Goal: Transaction & Acquisition: Purchase product/service

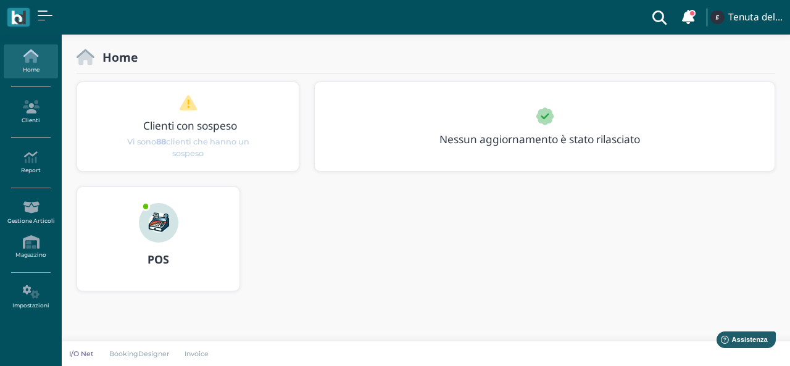
click at [148, 232] on img at bounding box center [158, 222] width 39 height 39
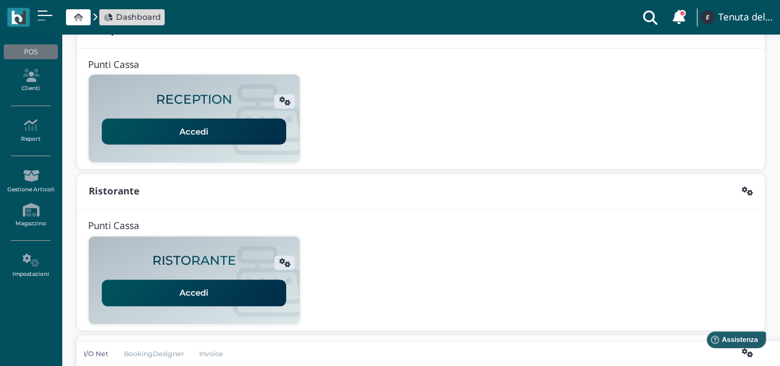
scroll to position [157, 0]
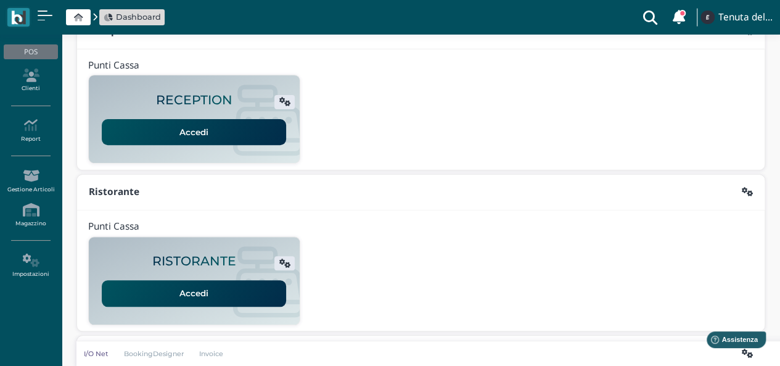
click at [185, 136] on link "Accedi" at bounding box center [194, 132] width 184 height 26
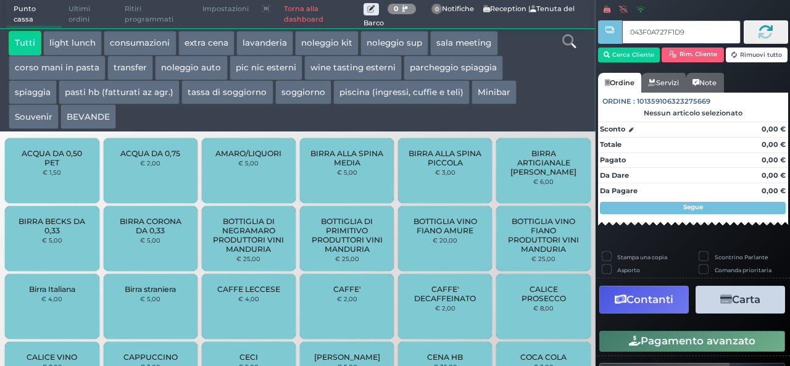
type input "043F0A727F1D95"
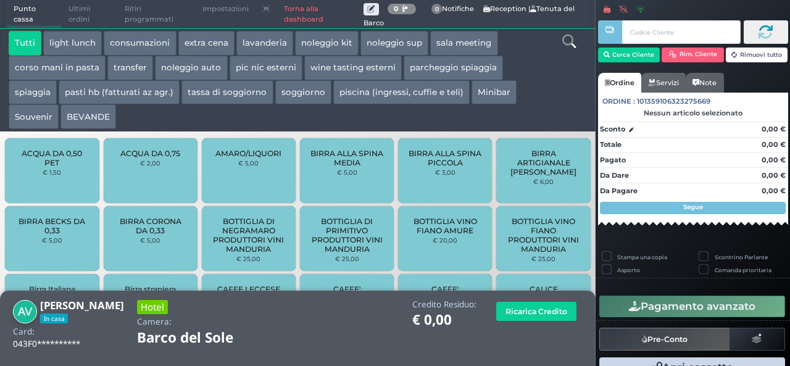
click at [204, 43] on button "extra cena" at bounding box center [206, 43] width 56 height 25
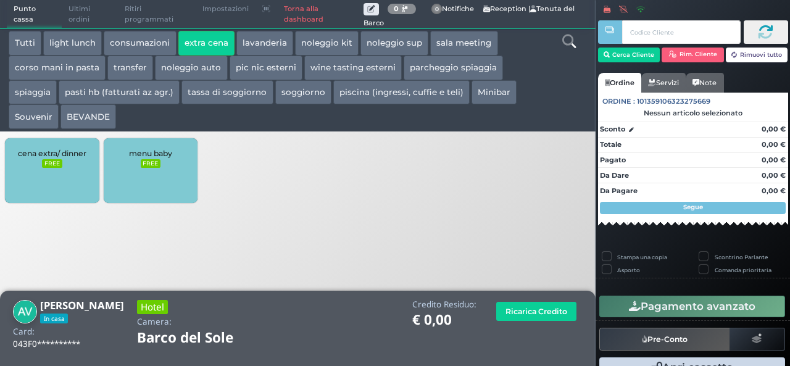
click at [45, 178] on div "cena extra/ dinner FREE" at bounding box center [52, 170] width 94 height 65
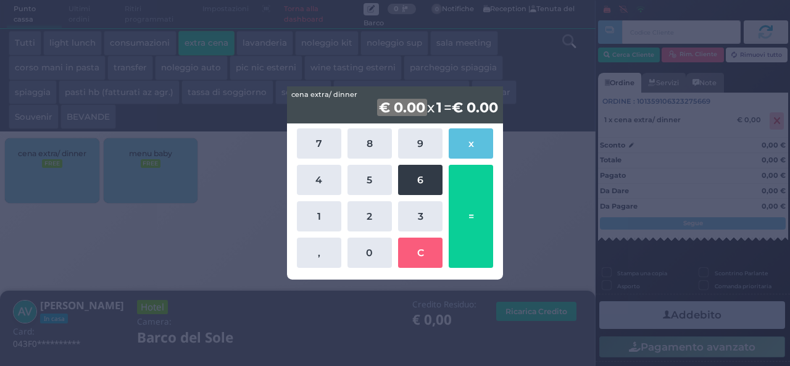
click at [414, 184] on button "6" at bounding box center [420, 180] width 44 height 30
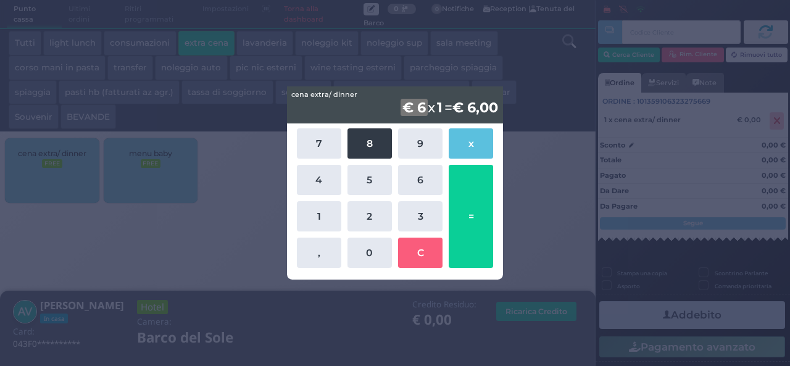
click at [368, 141] on button "8" at bounding box center [369, 143] width 44 height 30
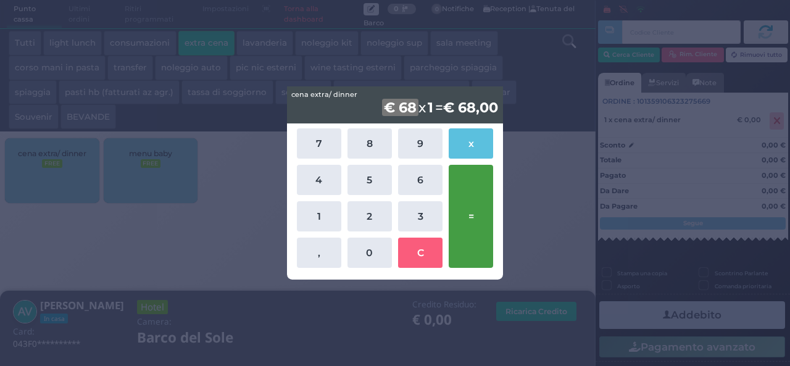
click at [480, 218] on button "=" at bounding box center [470, 216] width 44 height 103
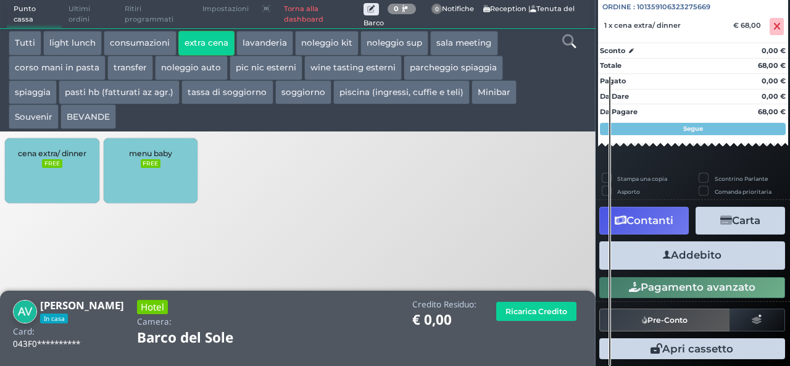
scroll to position [136, 0]
click at [688, 260] on button "Addebito" at bounding box center [692, 255] width 186 height 28
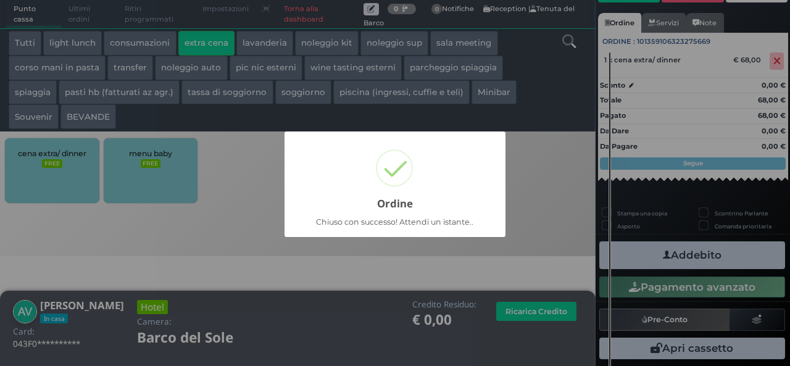
scroll to position [86, 0]
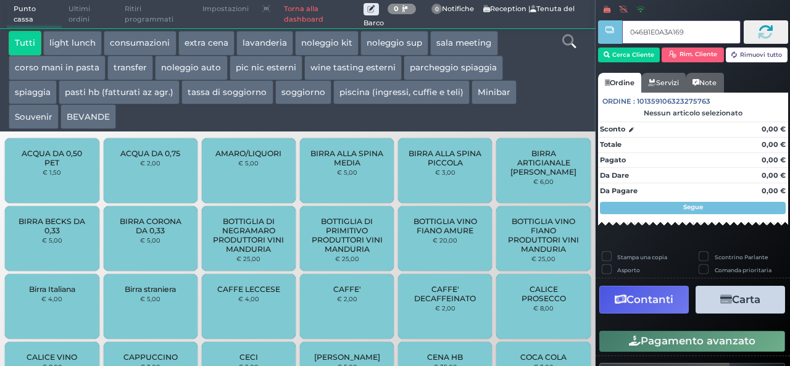
type input "046B1E0A3A1691"
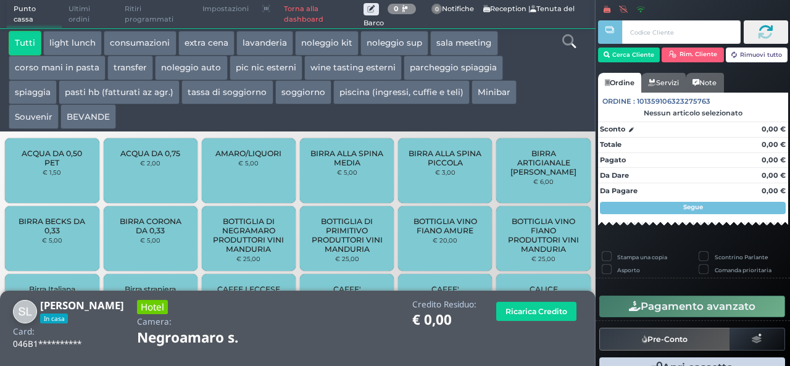
click at [200, 44] on button "extra cena" at bounding box center [206, 43] width 56 height 25
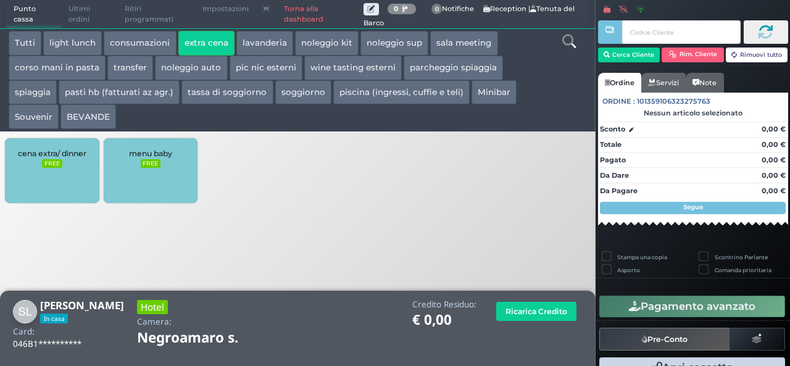
click at [66, 178] on div "cena extra/ dinner FREE" at bounding box center [52, 170] width 94 height 65
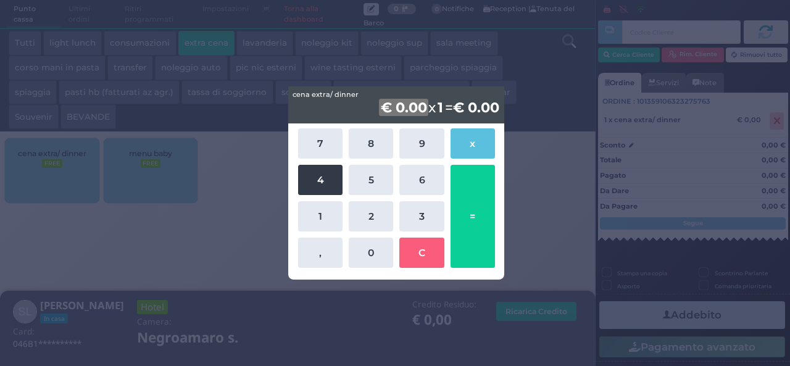
click at [318, 173] on button "4" at bounding box center [320, 180] width 44 height 30
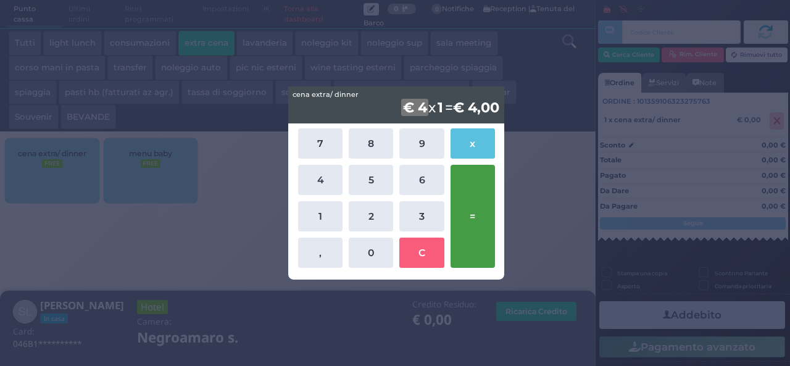
click at [476, 177] on button "=" at bounding box center [472, 216] width 44 height 103
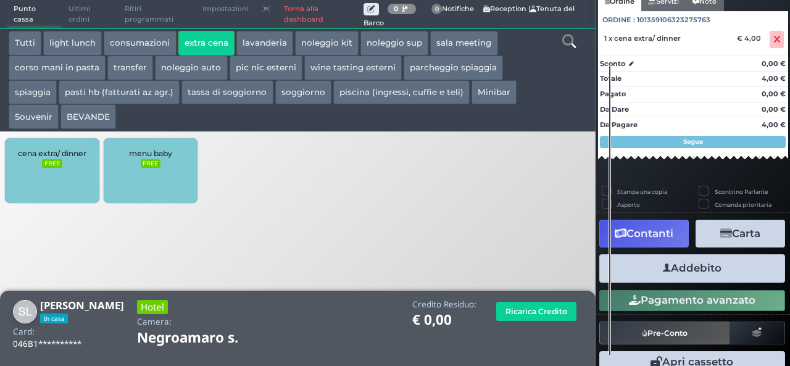
scroll to position [118, 0]
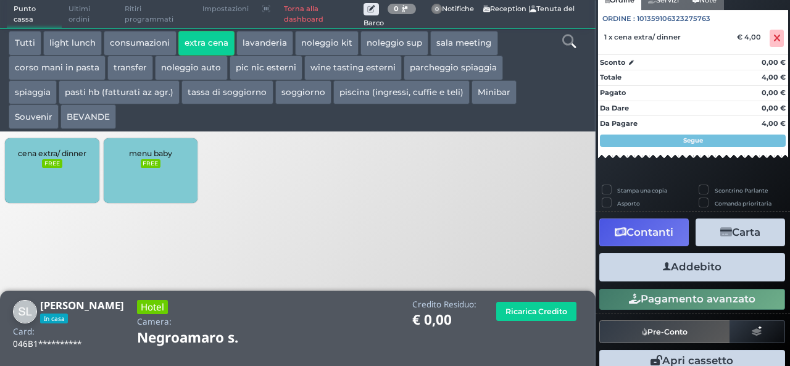
click at [685, 270] on button "Addebito" at bounding box center [692, 267] width 186 height 28
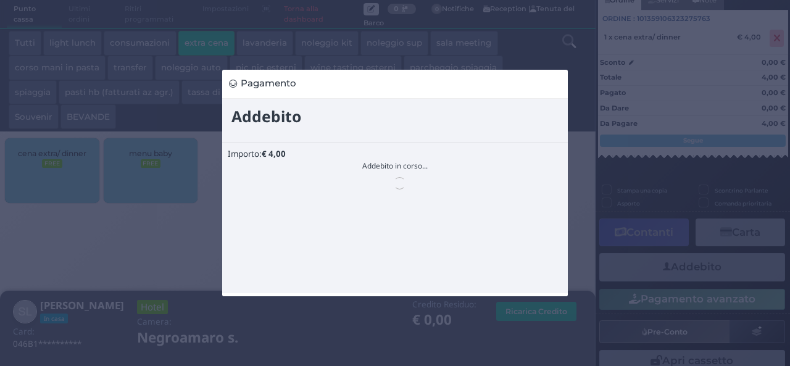
scroll to position [0, 0]
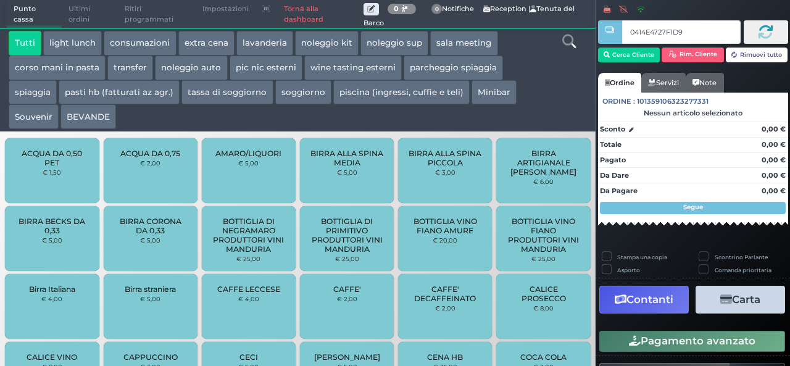
type input "0414E4727F1D90"
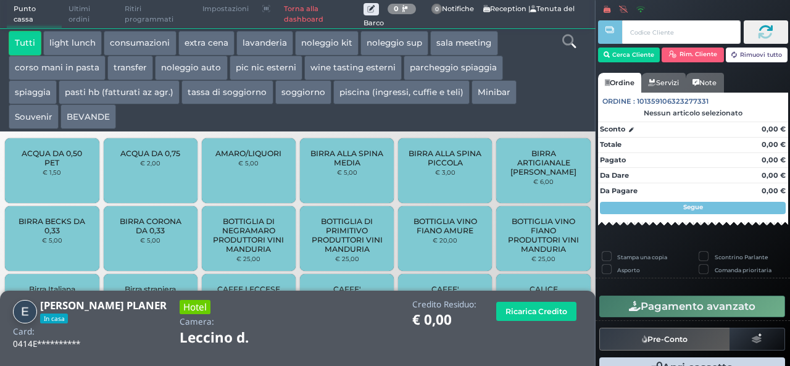
click at [212, 37] on button "extra cena" at bounding box center [206, 43] width 56 height 25
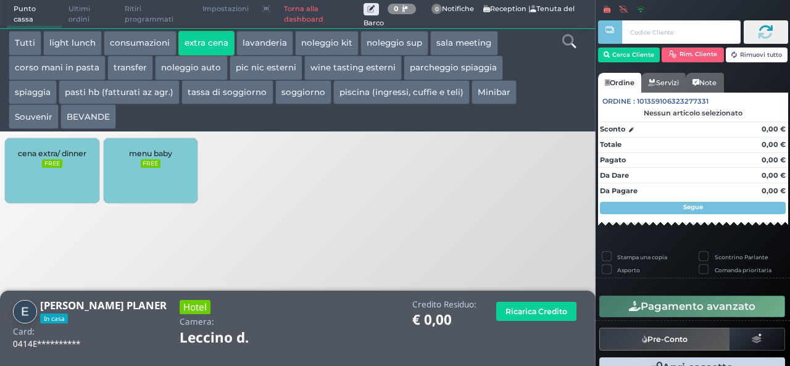
click at [63, 178] on div "cena extra/ dinner FREE" at bounding box center [52, 170] width 94 height 65
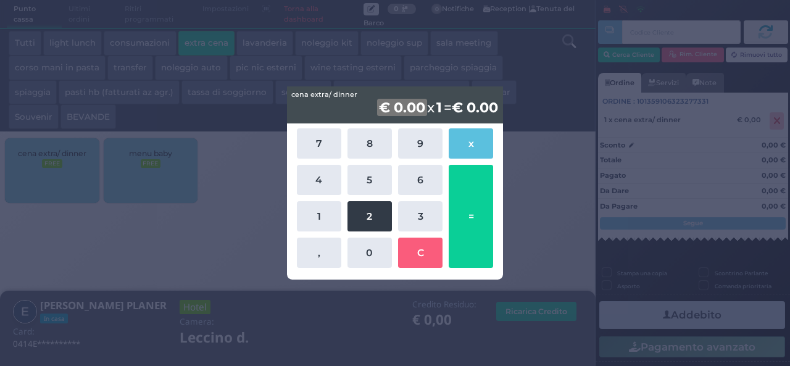
click at [372, 221] on button "2" at bounding box center [369, 216] width 44 height 30
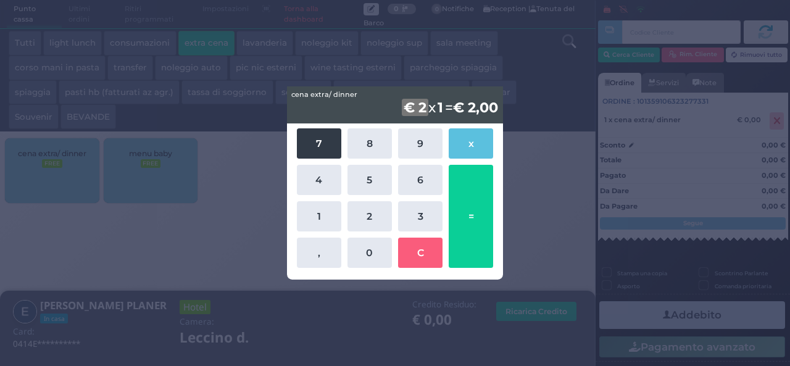
click at [320, 141] on button "7" at bounding box center [319, 143] width 44 height 30
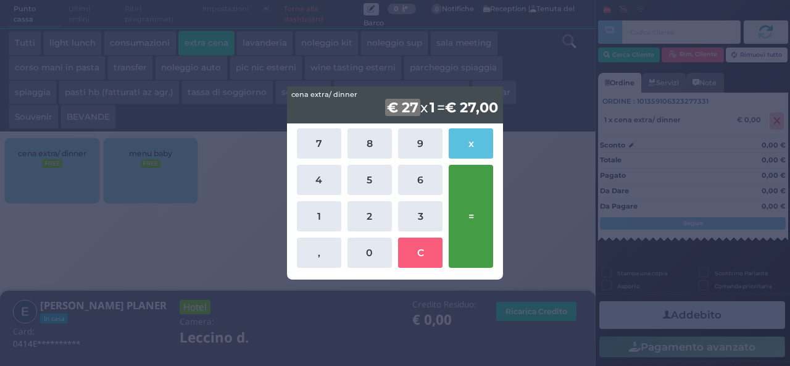
click at [475, 219] on button "=" at bounding box center [470, 216] width 44 height 103
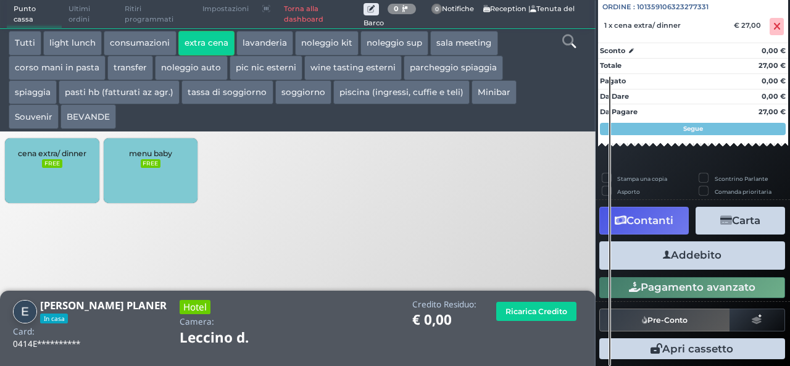
scroll to position [136, 0]
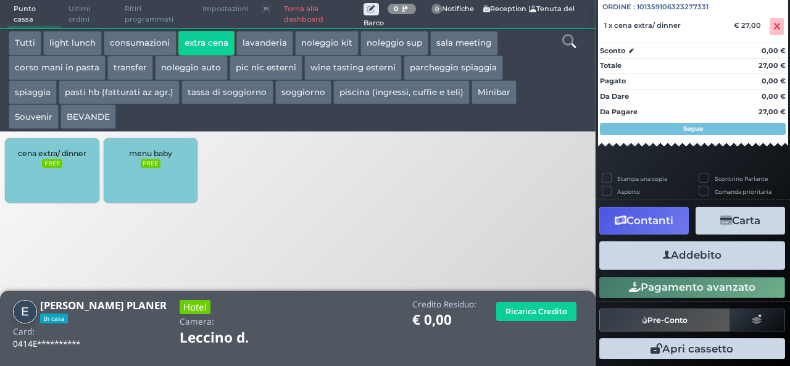
click at [694, 258] on button "Addebito" at bounding box center [692, 255] width 186 height 28
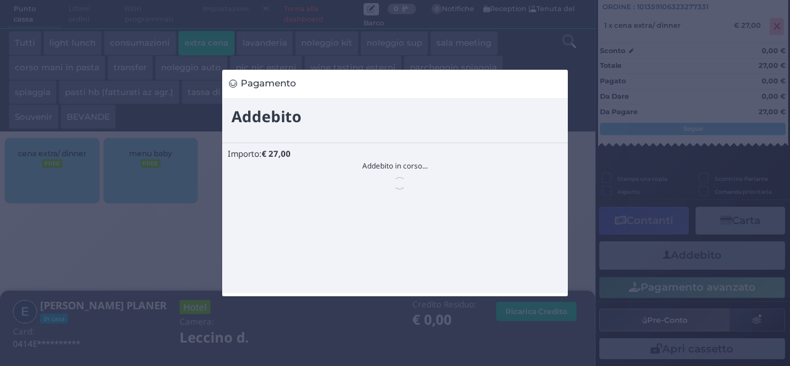
scroll to position [0, 0]
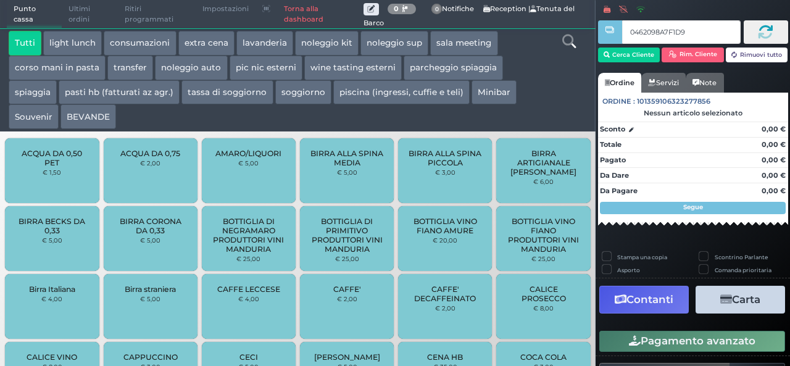
type input "0462098A7F1D95"
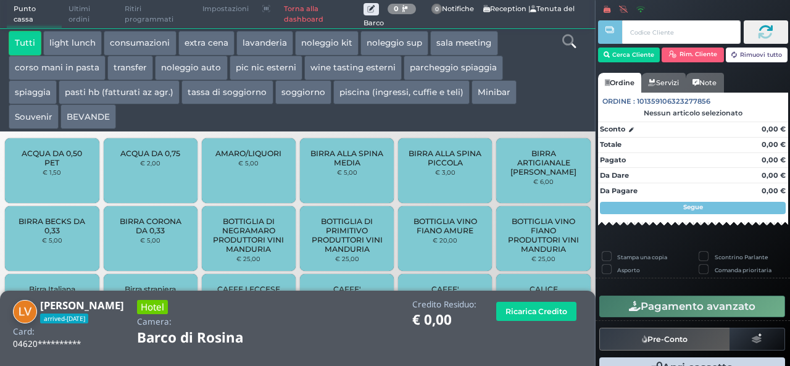
click at [206, 50] on button "extra cena" at bounding box center [206, 43] width 56 height 25
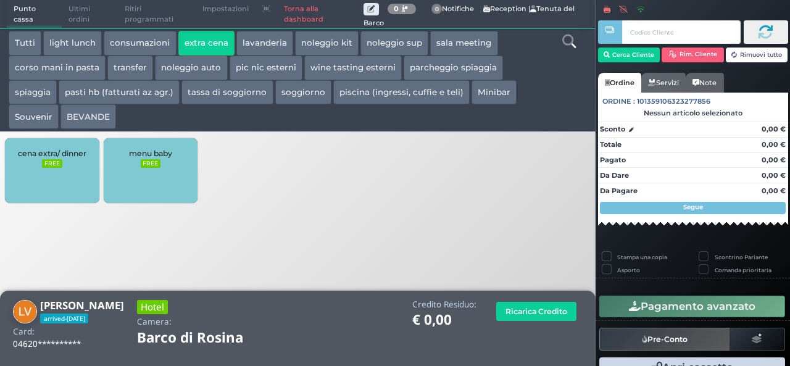
click at [80, 165] on div "cena extra/ dinner FREE" at bounding box center [52, 170] width 94 height 65
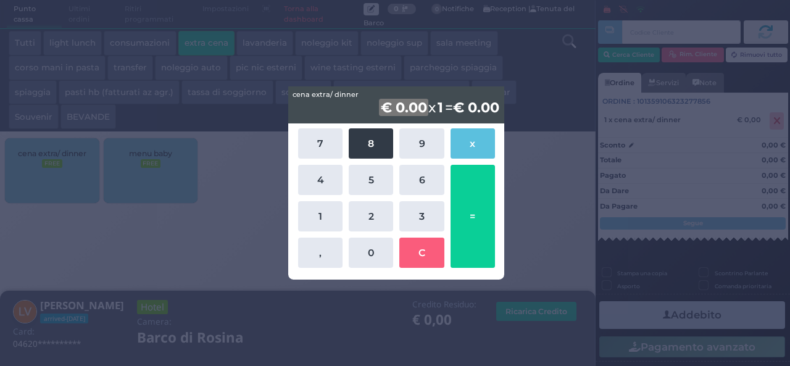
click at [353, 139] on button "8" at bounding box center [370, 143] width 44 height 30
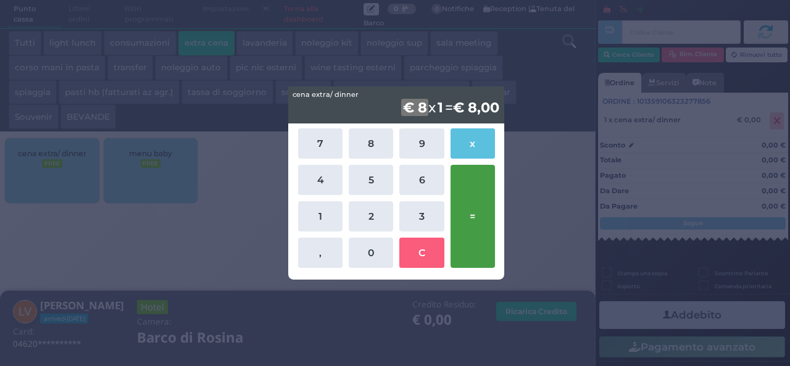
click at [476, 203] on button "=" at bounding box center [472, 216] width 44 height 103
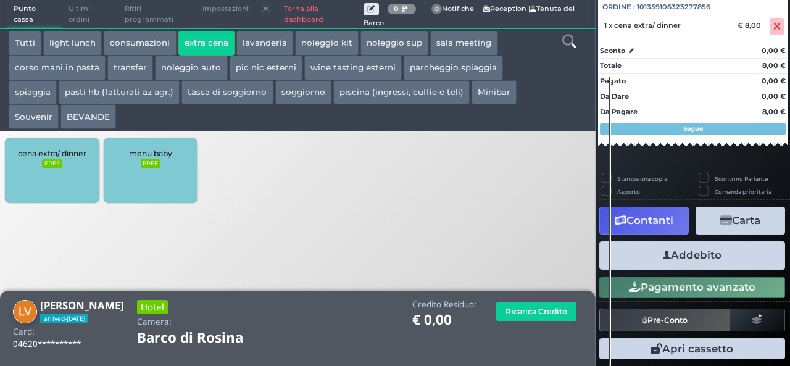
scroll to position [136, 0]
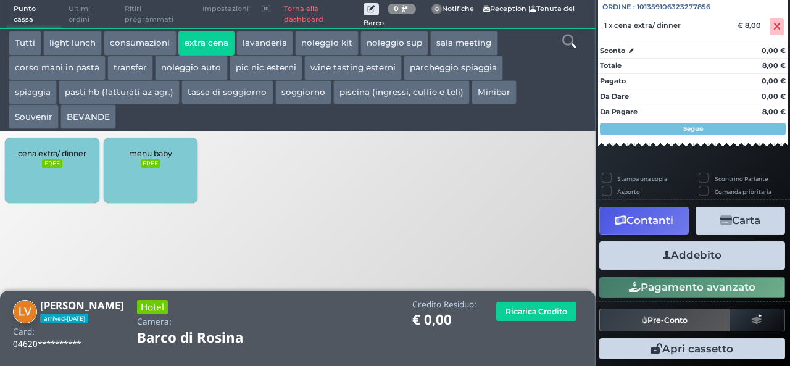
click at [687, 263] on button "Addebito" at bounding box center [692, 255] width 186 height 28
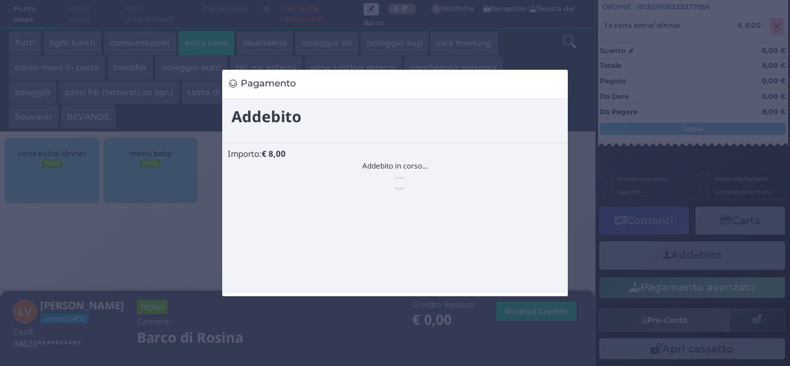
scroll to position [0, 0]
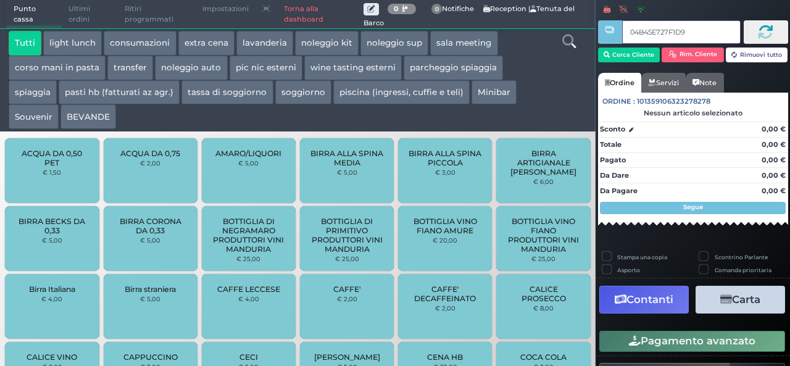
type input "04B45E727F1D90"
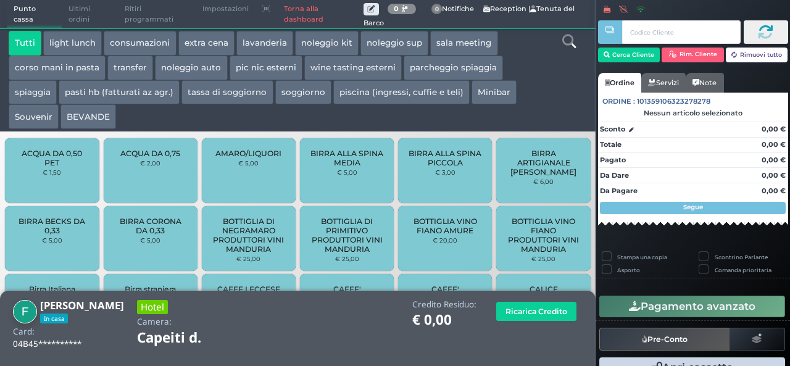
click at [200, 47] on button "extra cena" at bounding box center [206, 43] width 56 height 25
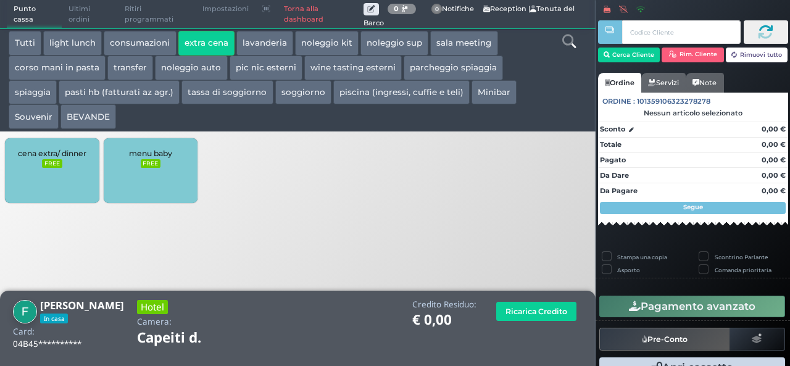
click at [70, 192] on div "cena extra/ dinner FREE" at bounding box center [52, 170] width 94 height 65
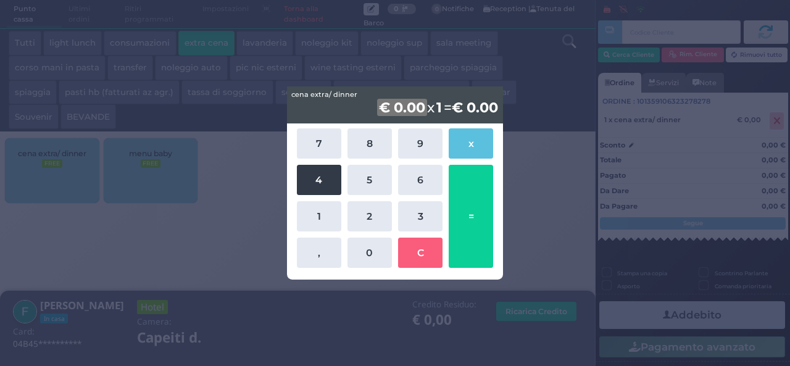
click at [320, 184] on button "4" at bounding box center [319, 180] width 44 height 30
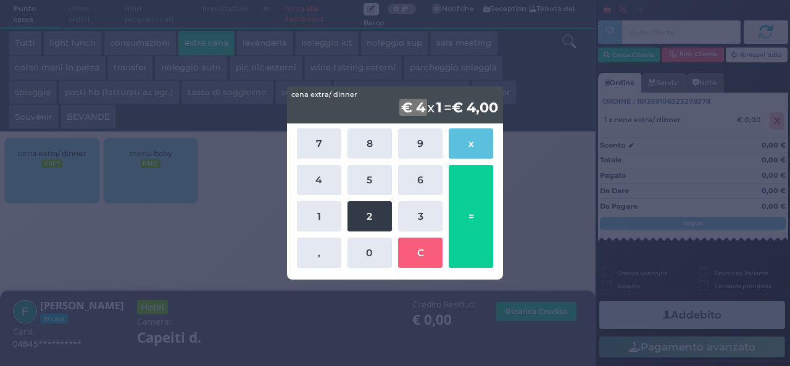
click at [368, 211] on button "2" at bounding box center [369, 216] width 44 height 30
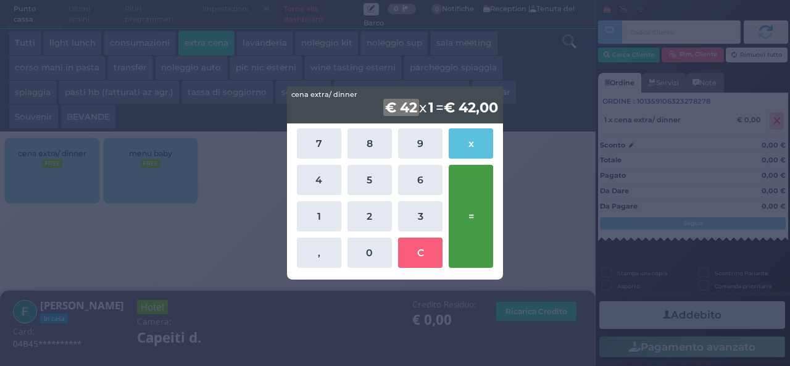
click at [464, 204] on button "=" at bounding box center [470, 216] width 44 height 103
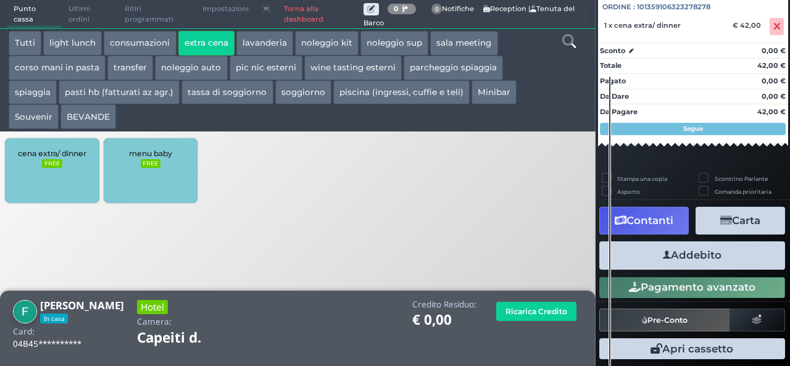
scroll to position [136, 0]
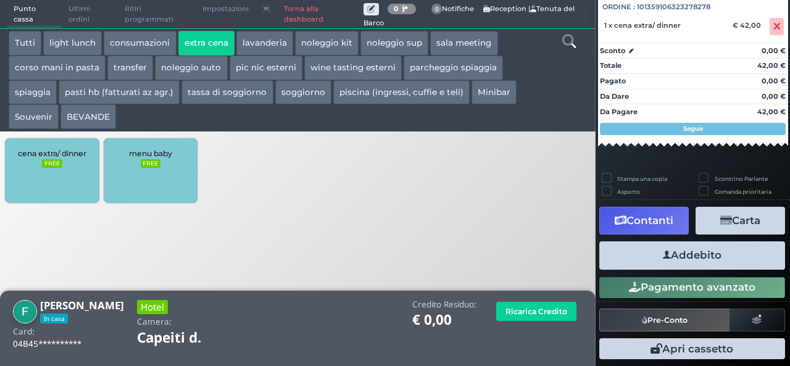
click at [672, 260] on button "Addebito" at bounding box center [692, 255] width 186 height 28
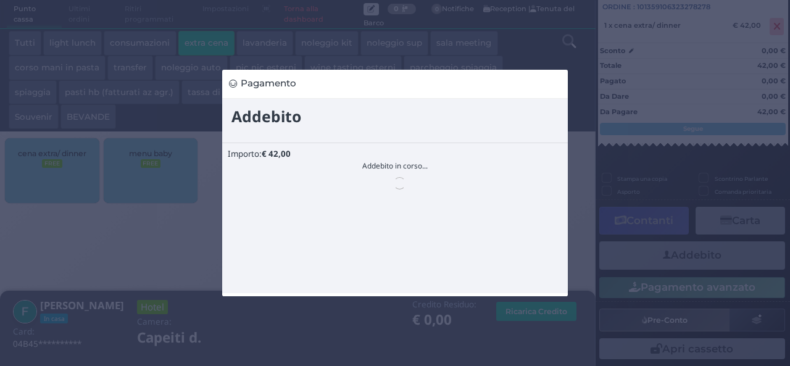
scroll to position [0, 0]
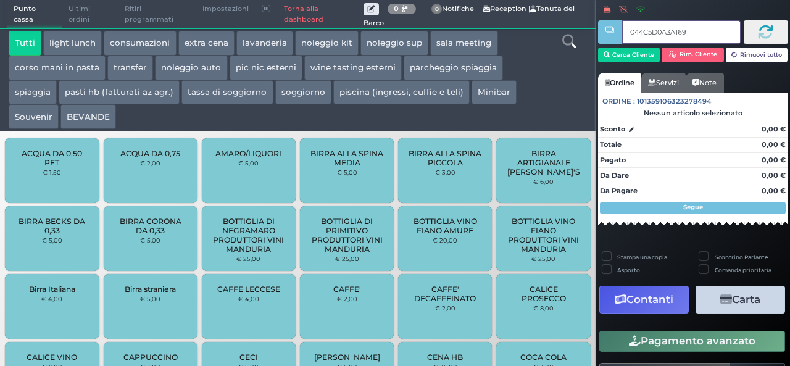
type input "044C5D0A3A1694"
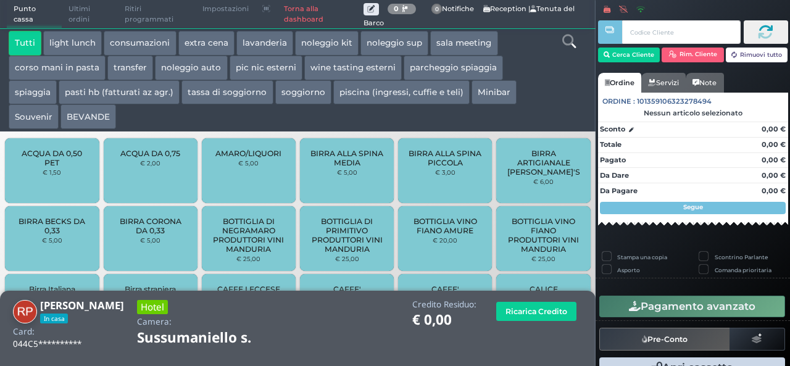
click at [210, 43] on button "extra cena" at bounding box center [206, 43] width 56 height 25
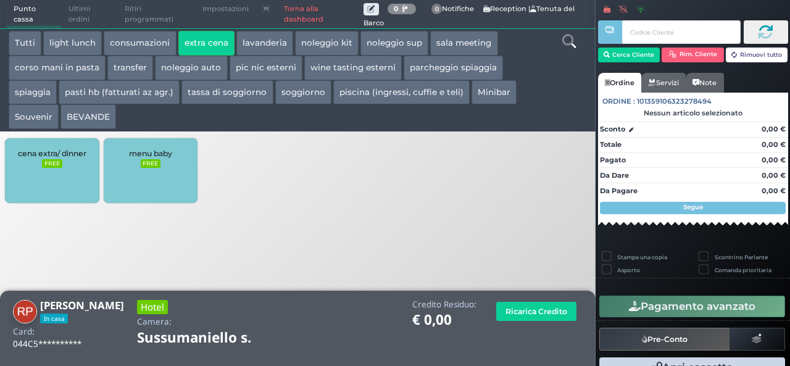
click at [82, 187] on div "cena extra/ dinner FREE" at bounding box center [52, 170] width 94 height 65
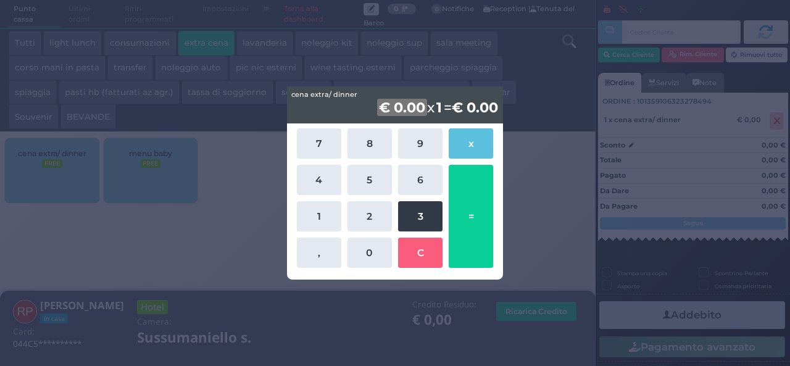
click at [423, 216] on button "3" at bounding box center [420, 216] width 44 height 30
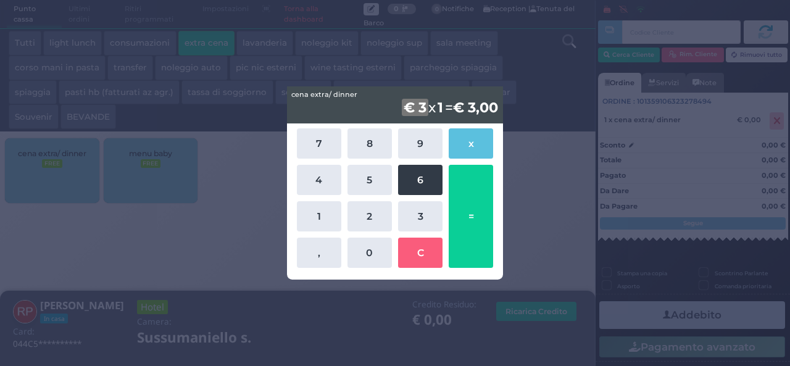
click at [414, 189] on button "6" at bounding box center [420, 180] width 44 height 30
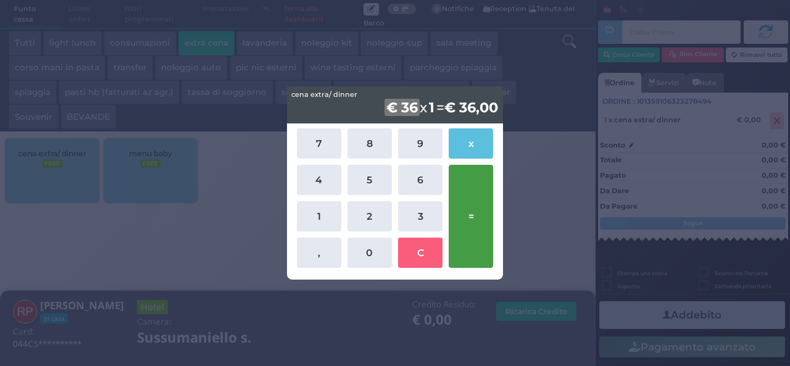
click at [479, 205] on button "=" at bounding box center [470, 216] width 44 height 103
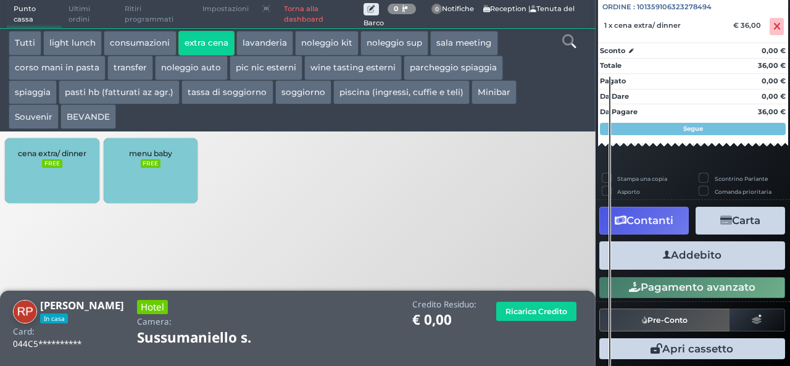
scroll to position [136, 0]
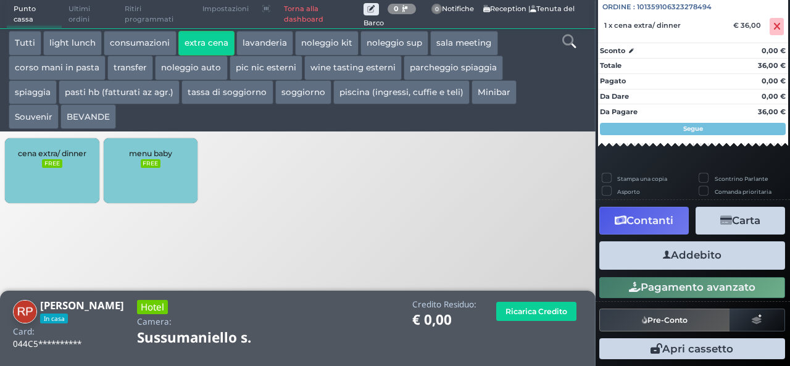
click at [685, 261] on button "Addebito" at bounding box center [692, 255] width 186 height 28
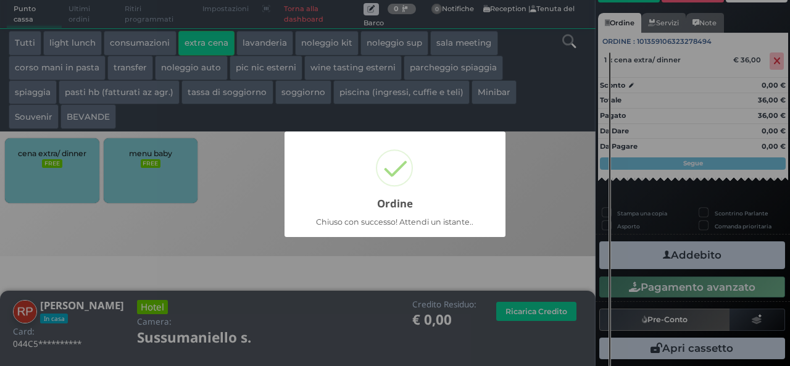
scroll to position [86, 0]
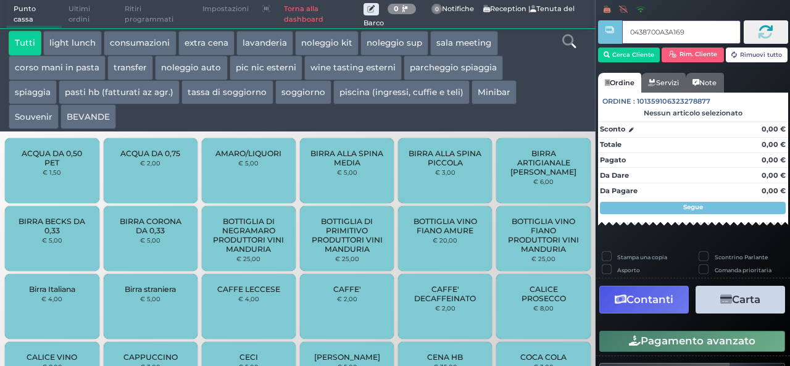
type input "0438700A3A1691"
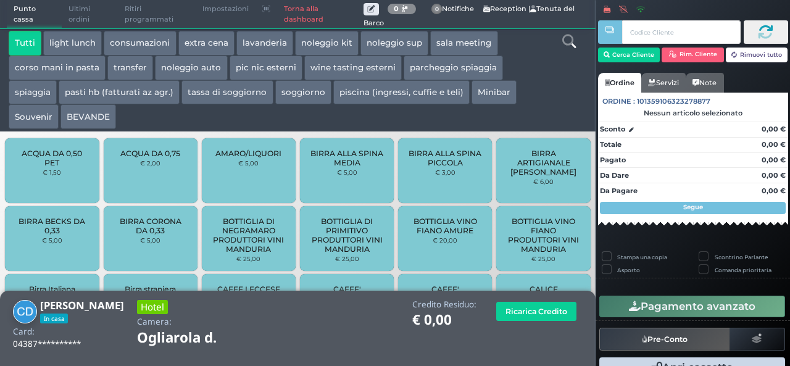
click at [197, 50] on button "extra cena" at bounding box center [206, 43] width 56 height 25
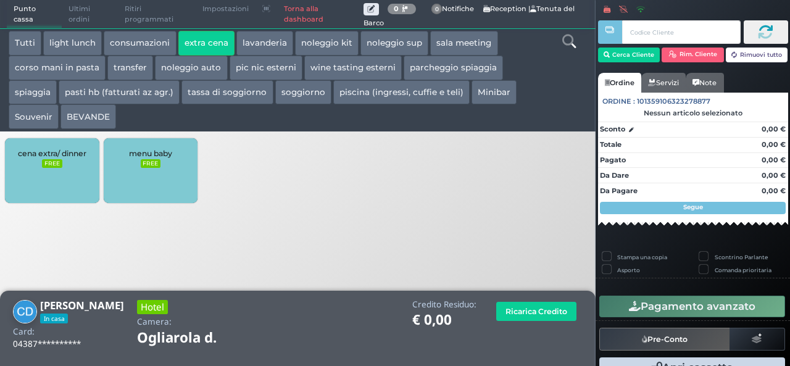
click at [66, 177] on div "cena extra/ dinner FREE" at bounding box center [52, 170] width 94 height 65
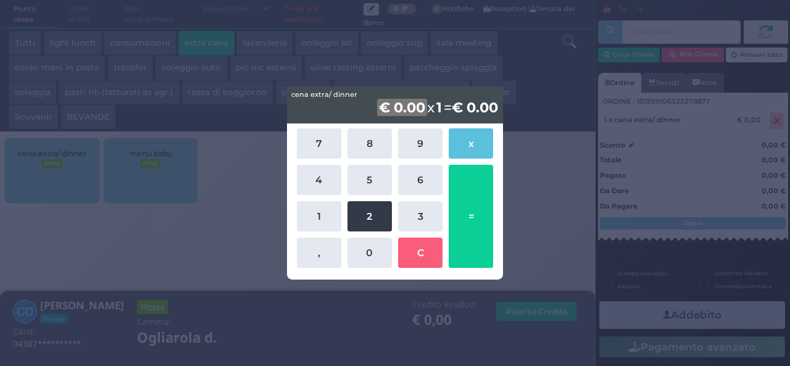
click at [379, 228] on button "2" at bounding box center [369, 216] width 44 height 30
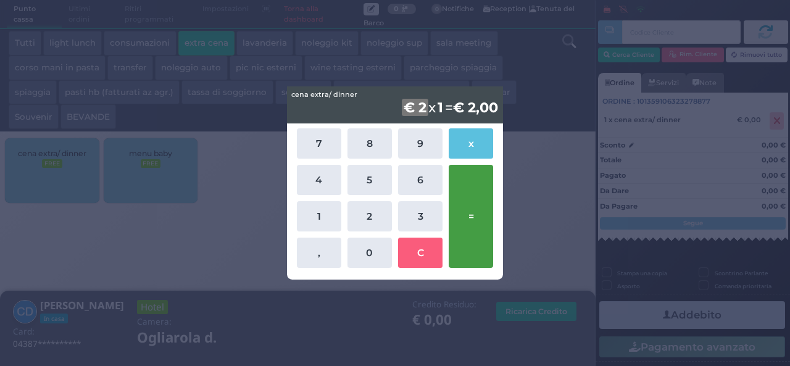
click at [458, 210] on button "=" at bounding box center [470, 216] width 44 height 103
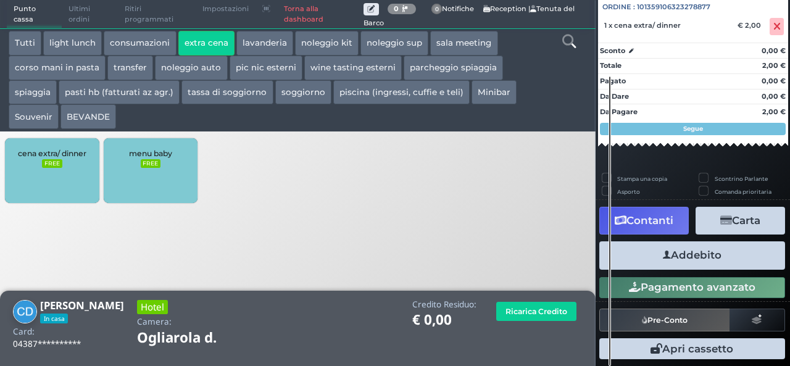
scroll to position [136, 0]
click at [691, 254] on button "Addebito" at bounding box center [692, 255] width 186 height 28
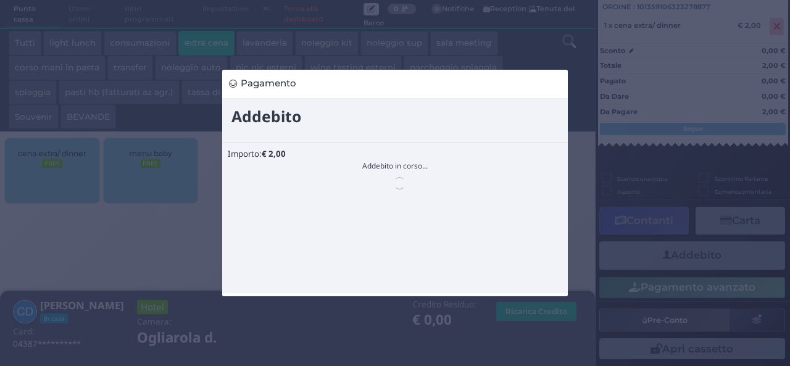
scroll to position [0, 0]
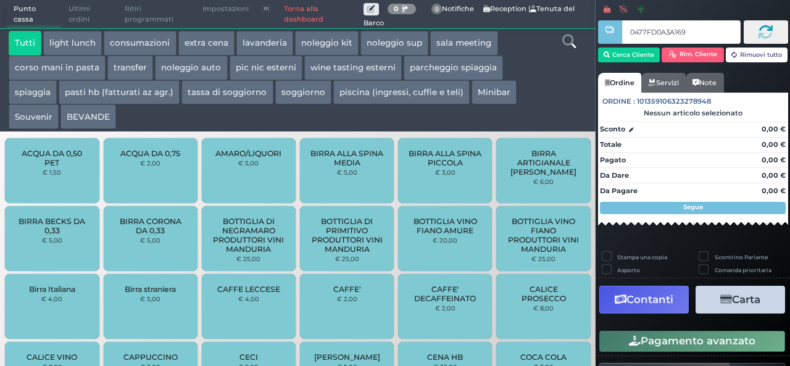
type input "0477FD0A3A1691"
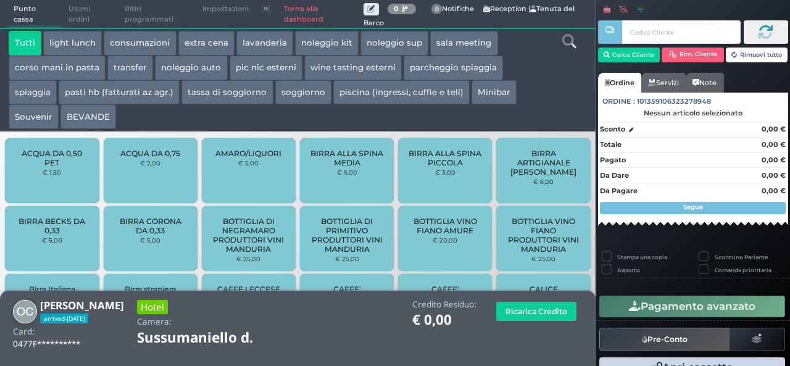
click at [203, 38] on button "extra cena" at bounding box center [206, 43] width 56 height 25
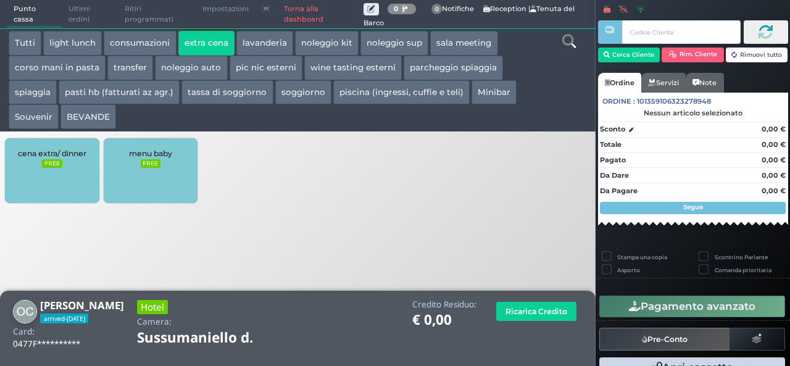
click at [56, 168] on div "cena extra/ dinner FREE" at bounding box center [52, 170] width 94 height 65
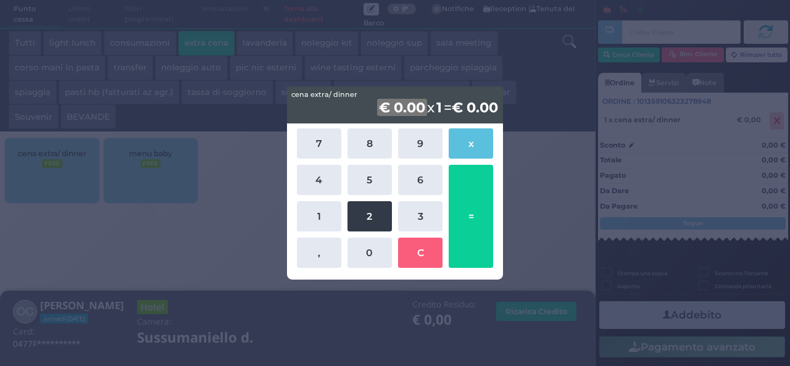
click at [372, 209] on button "2" at bounding box center [369, 216] width 44 height 30
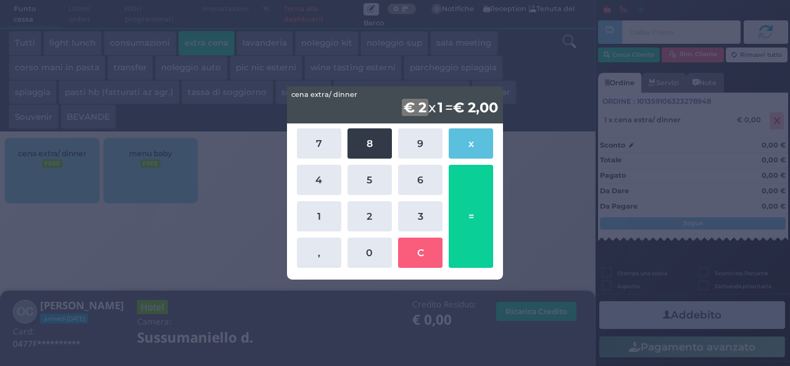
click at [363, 146] on button "8" at bounding box center [369, 143] width 44 height 30
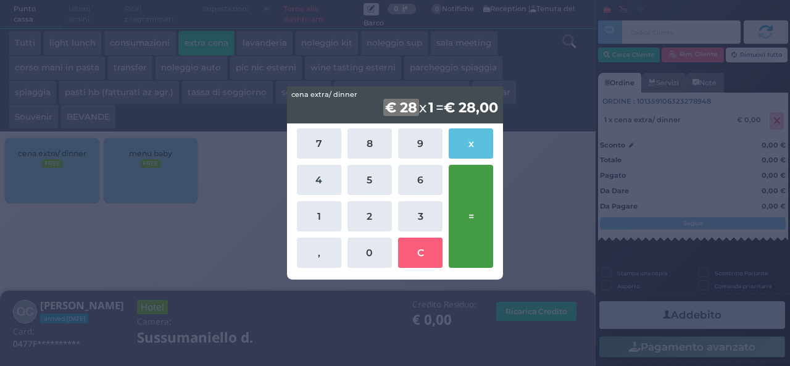
click at [461, 217] on button "=" at bounding box center [470, 216] width 44 height 103
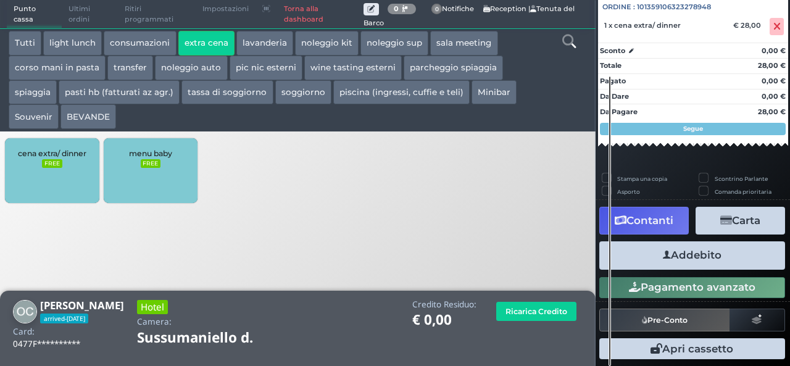
scroll to position [136, 0]
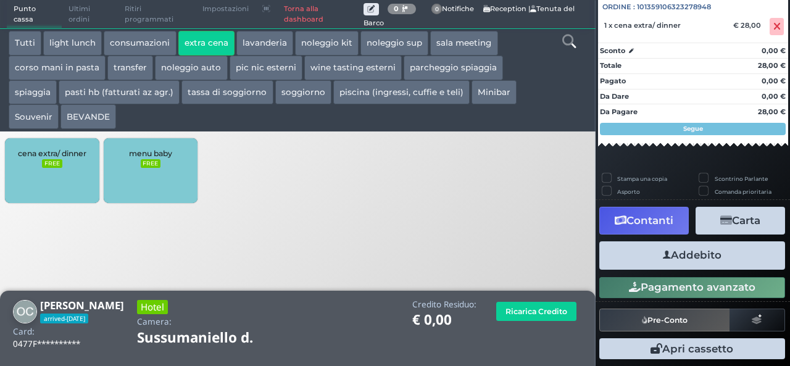
click at [694, 257] on button "Addebito" at bounding box center [692, 255] width 186 height 28
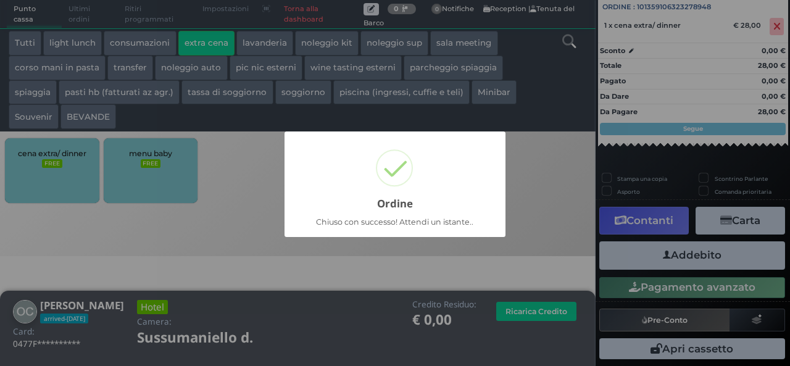
scroll to position [86, 0]
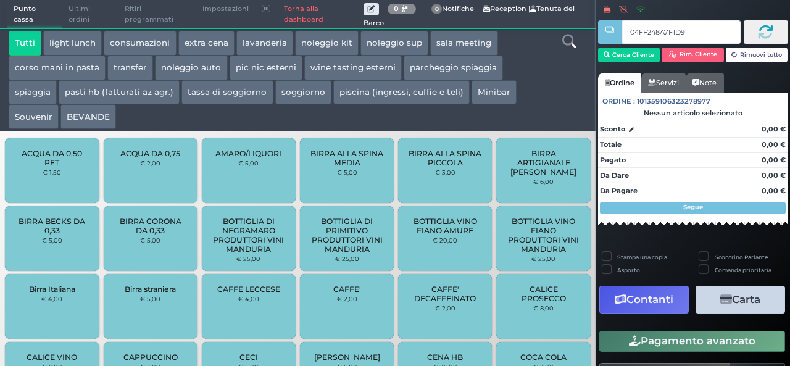
type input "04FF248A7F1D94"
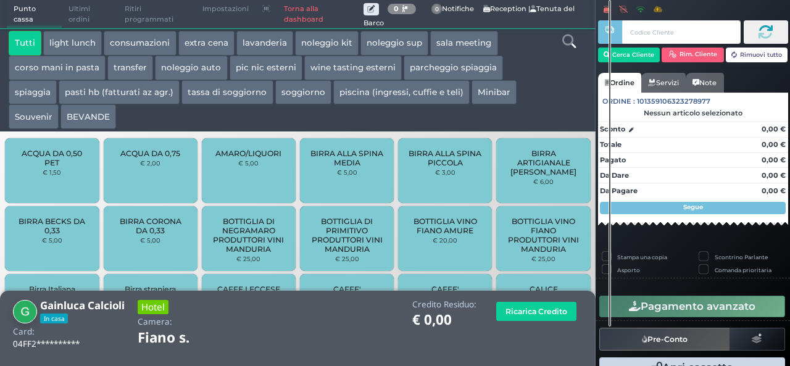
click at [202, 49] on button "extra cena" at bounding box center [206, 43] width 56 height 25
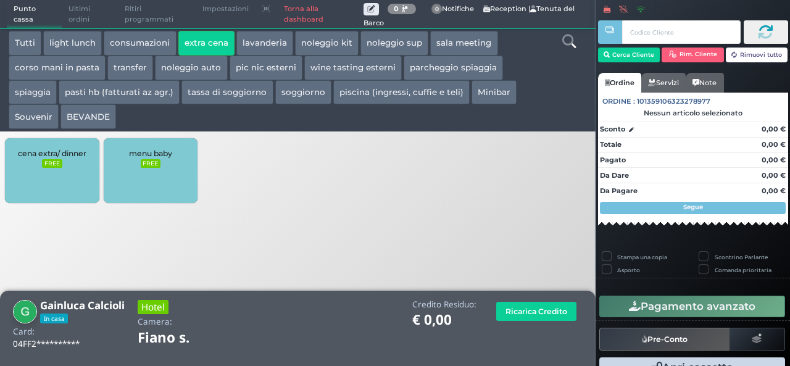
click at [52, 170] on div "cena extra/ dinner FREE" at bounding box center [52, 170] width 94 height 65
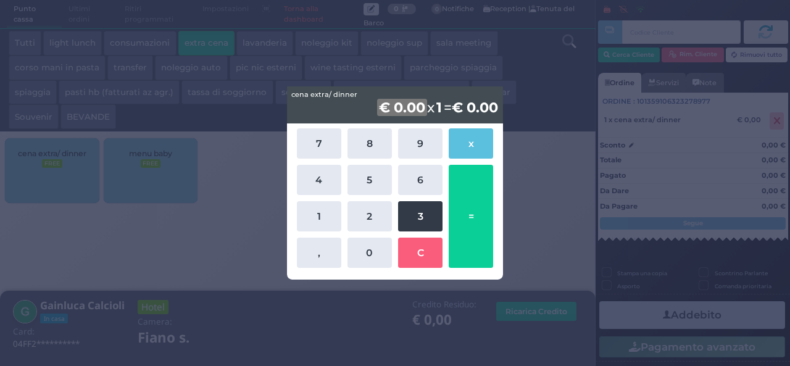
click at [418, 213] on button "3" at bounding box center [420, 216] width 44 height 30
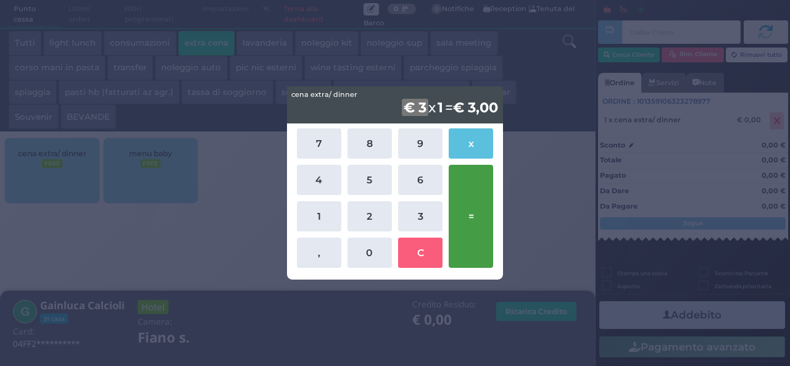
click at [475, 220] on button "=" at bounding box center [470, 216] width 44 height 103
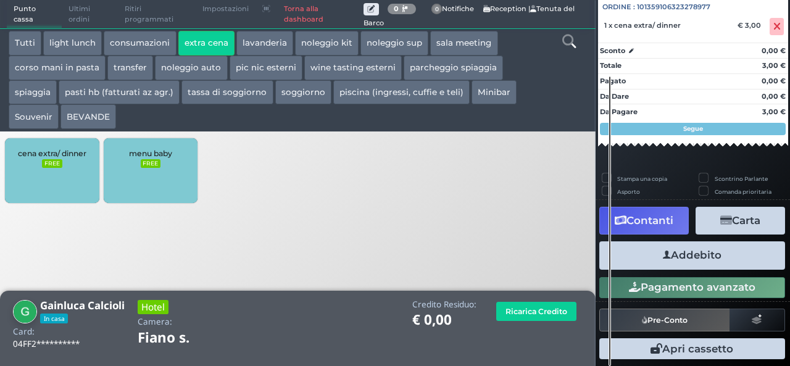
scroll to position [136, 0]
click at [695, 265] on button "Addebito" at bounding box center [692, 255] width 186 height 28
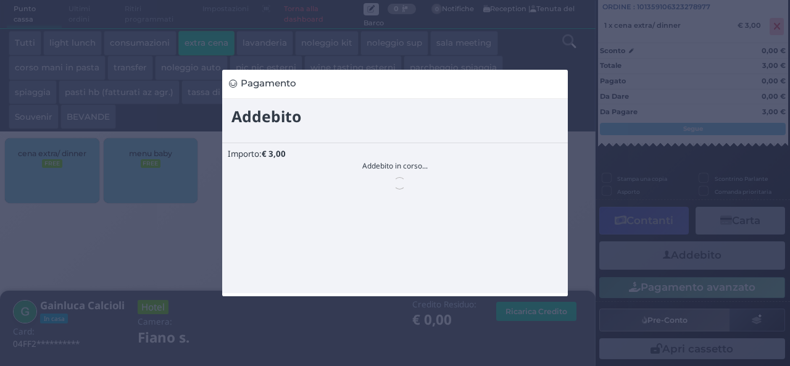
scroll to position [0, 0]
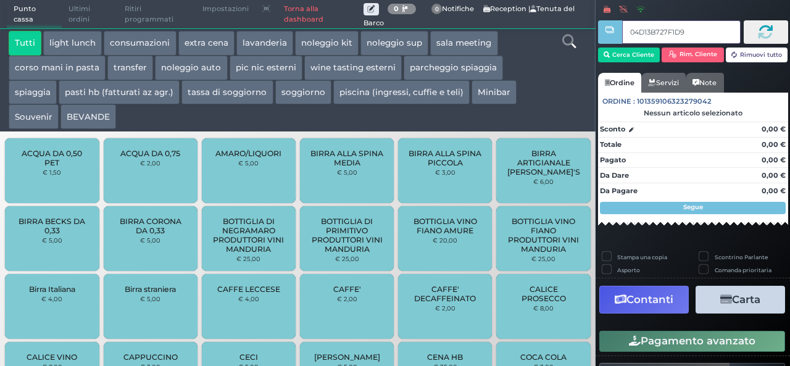
type input "04D13B727F1D94"
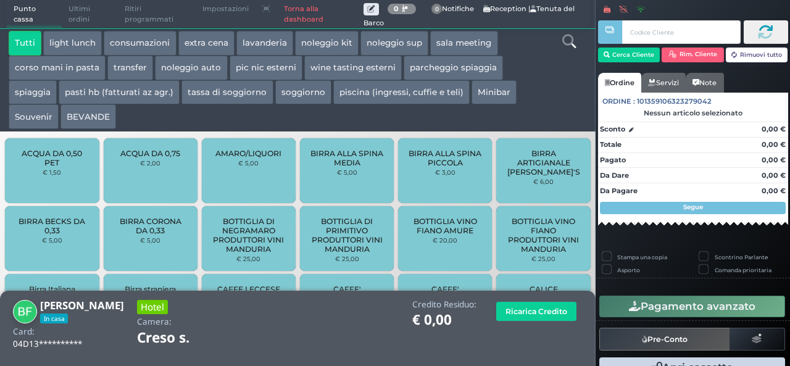
click at [205, 39] on button "extra cena" at bounding box center [206, 43] width 56 height 25
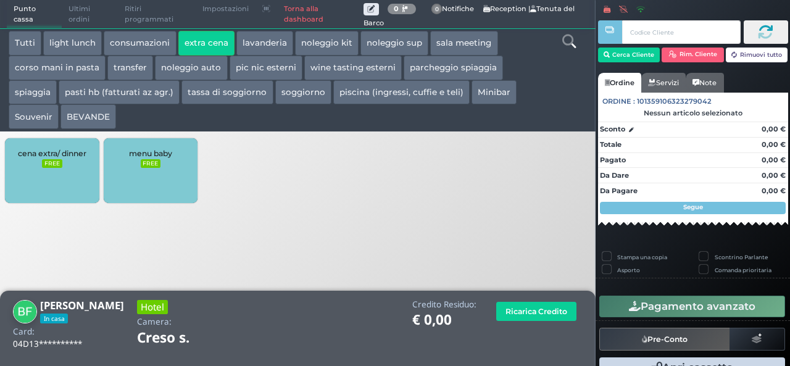
click at [73, 172] on div "cena extra/ dinner FREE" at bounding box center [52, 170] width 94 height 65
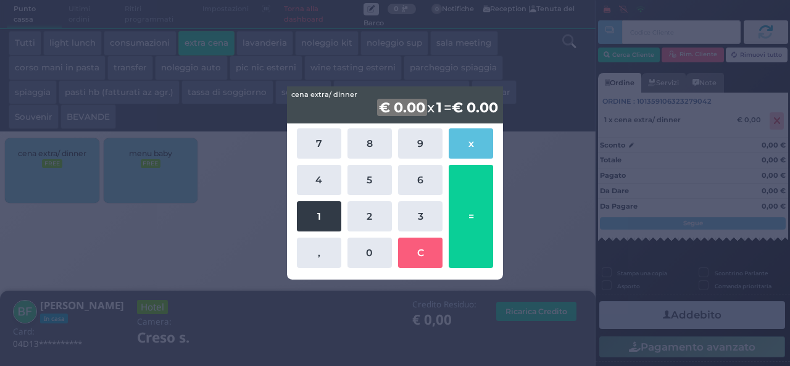
click at [313, 217] on button "1" at bounding box center [319, 216] width 44 height 30
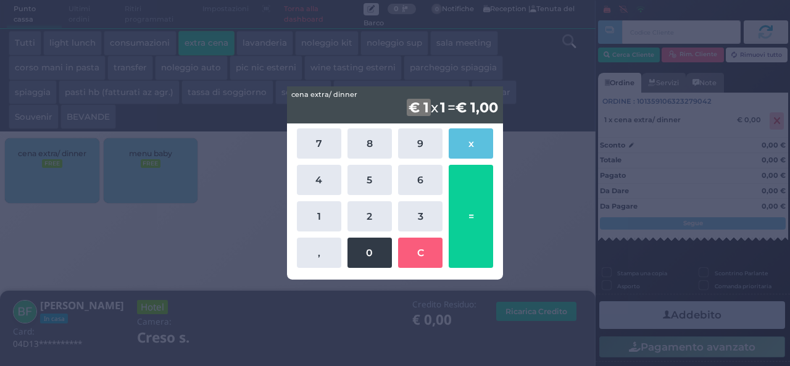
click at [365, 252] on button "0" at bounding box center [369, 252] width 44 height 30
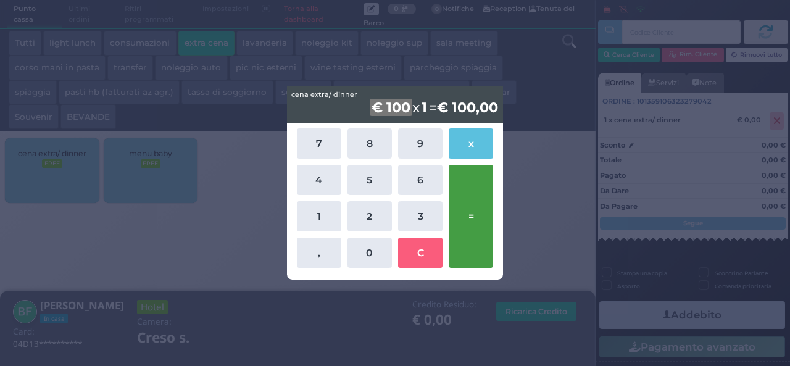
click at [484, 208] on button "=" at bounding box center [470, 216] width 44 height 103
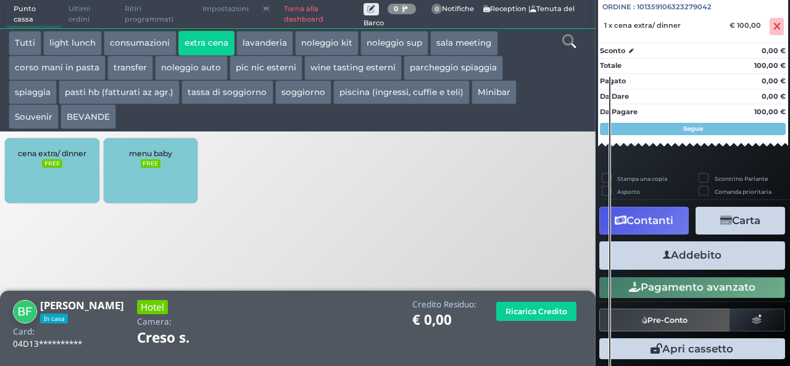
scroll to position [136, 0]
click at [724, 254] on button "Addebito" at bounding box center [692, 255] width 186 height 28
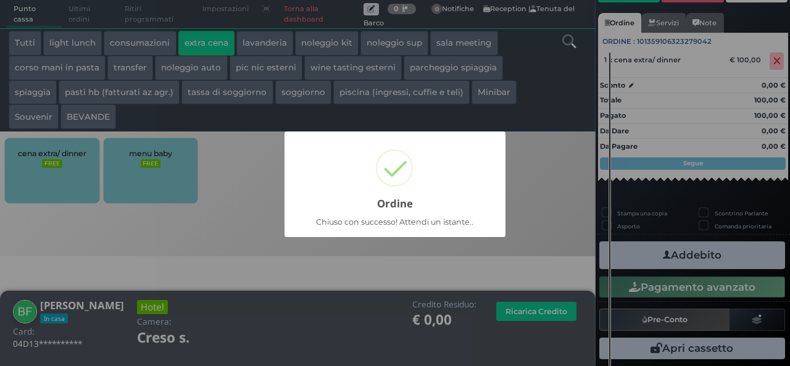
scroll to position [86, 0]
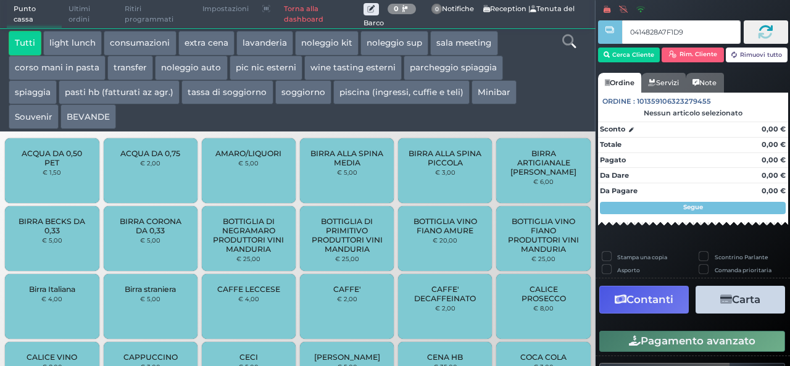
type input "0414828A7F1D91"
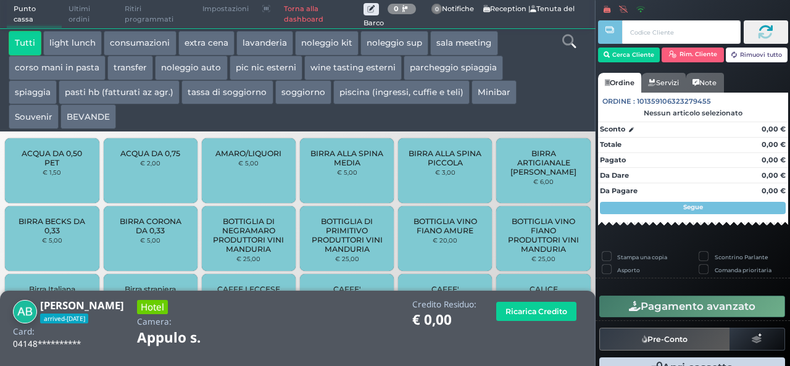
click at [200, 38] on button "extra cena" at bounding box center [206, 43] width 56 height 25
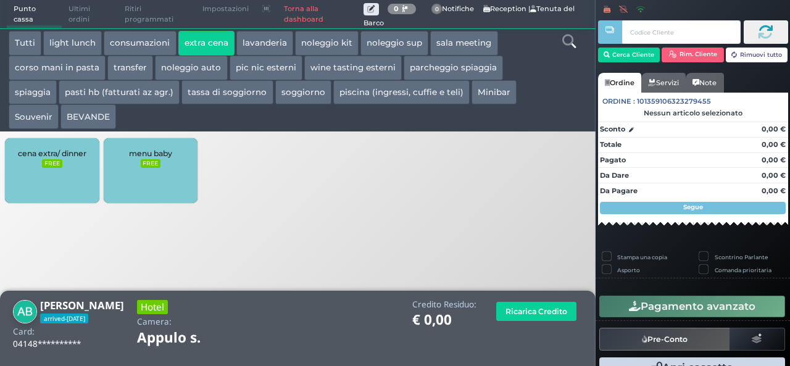
click at [65, 172] on div "cena extra/ dinner FREE" at bounding box center [52, 170] width 94 height 65
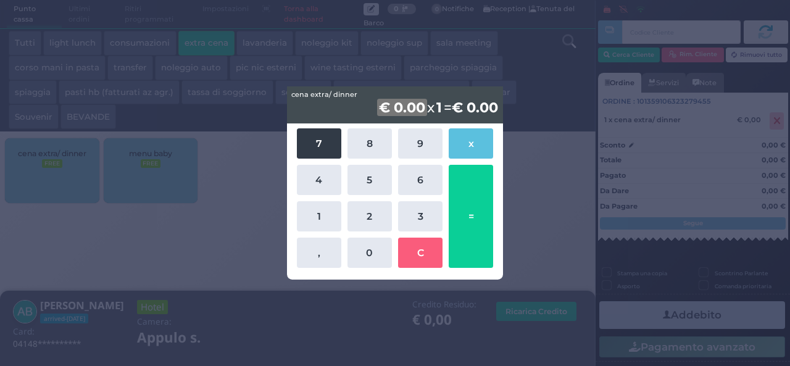
click at [315, 147] on button "7" at bounding box center [319, 143] width 44 height 30
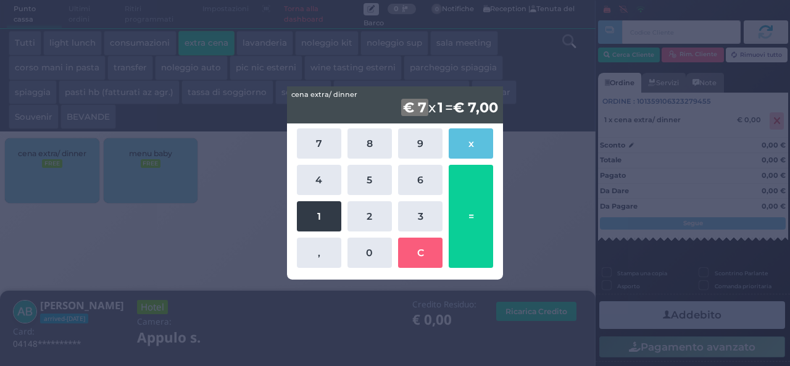
click at [318, 219] on button "1" at bounding box center [319, 216] width 44 height 30
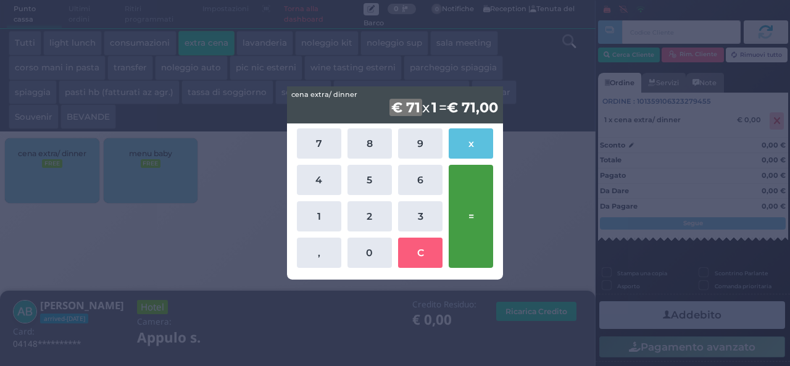
click at [472, 200] on button "=" at bounding box center [470, 216] width 44 height 103
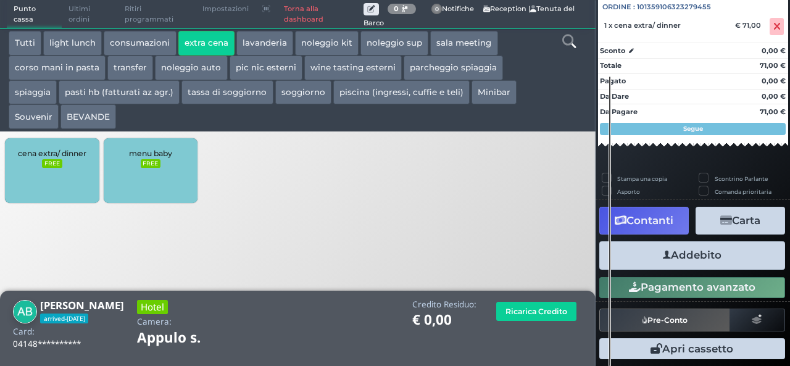
scroll to position [136, 0]
click at [722, 250] on button "Addebito" at bounding box center [692, 255] width 186 height 28
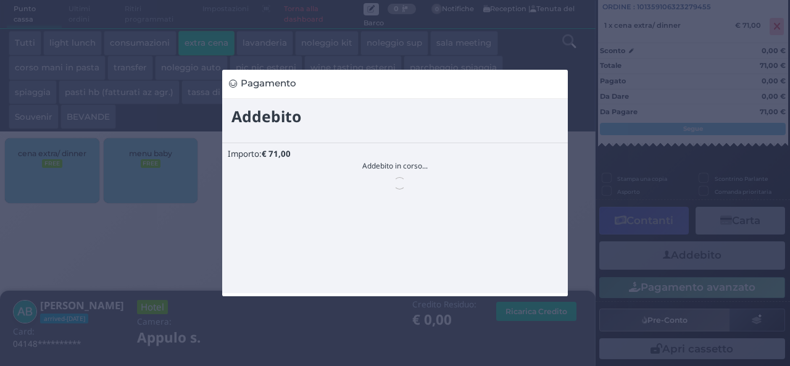
scroll to position [0, 0]
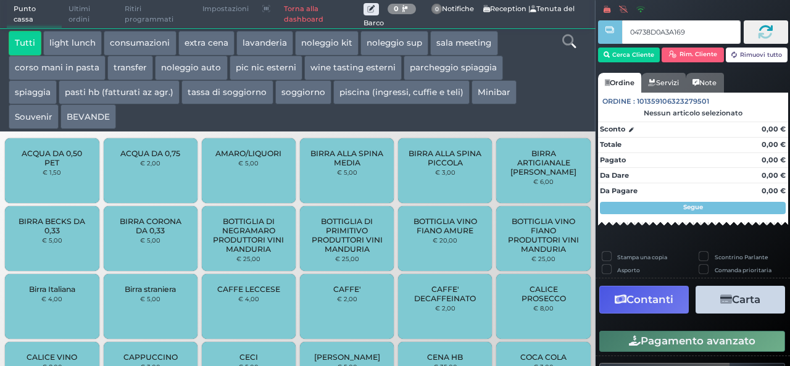
type input "04738D0A3A1695"
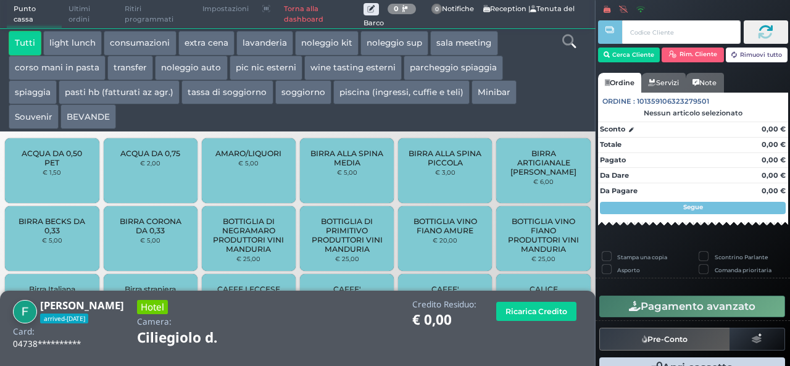
click at [213, 49] on button "extra cena" at bounding box center [206, 43] width 56 height 25
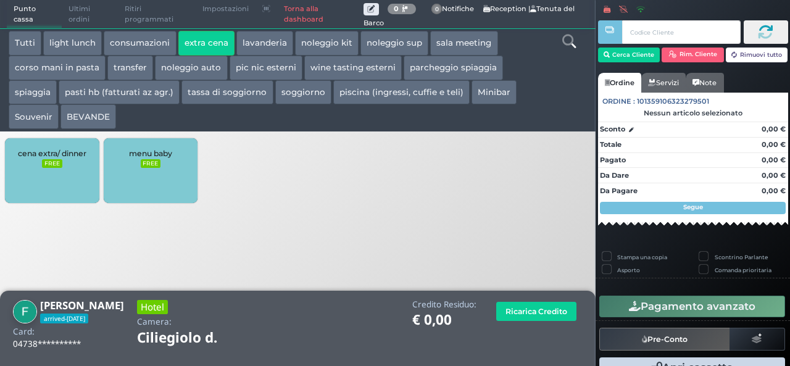
click at [39, 182] on div "cena extra/ dinner FREE" at bounding box center [52, 170] width 94 height 65
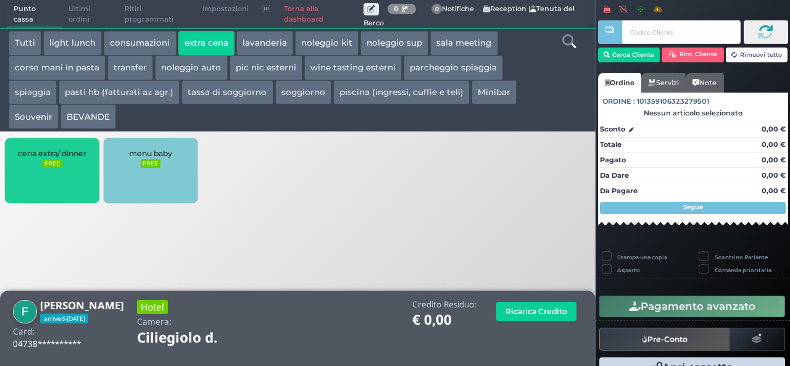
click at [59, 176] on div "cena extra/ dinner FREE" at bounding box center [52, 170] width 94 height 65
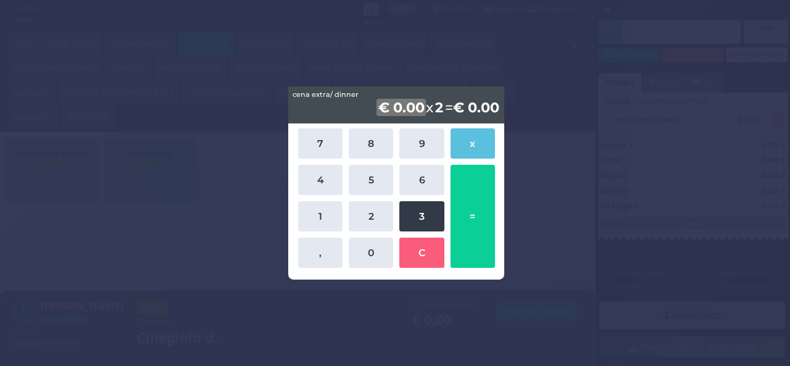
click at [427, 225] on button "3" at bounding box center [421, 216] width 44 height 30
click at [434, 112] on b "2" at bounding box center [440, 107] width 12 height 17
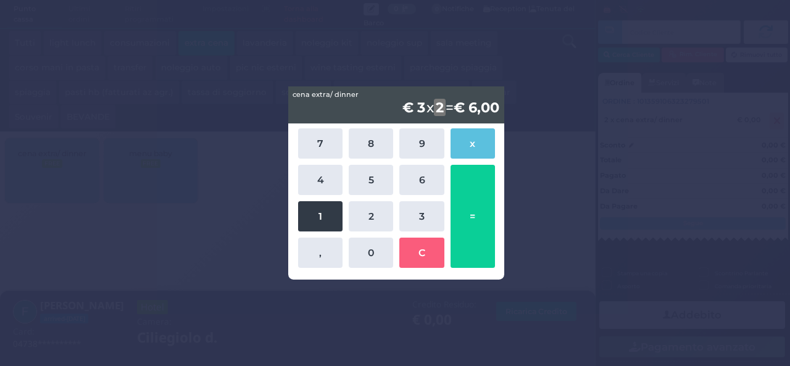
click at [314, 229] on button "1" at bounding box center [320, 216] width 44 height 30
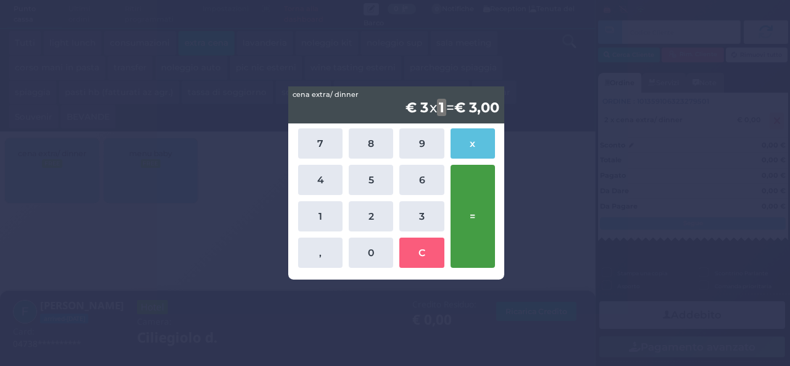
click at [482, 197] on button "=" at bounding box center [472, 216] width 44 height 103
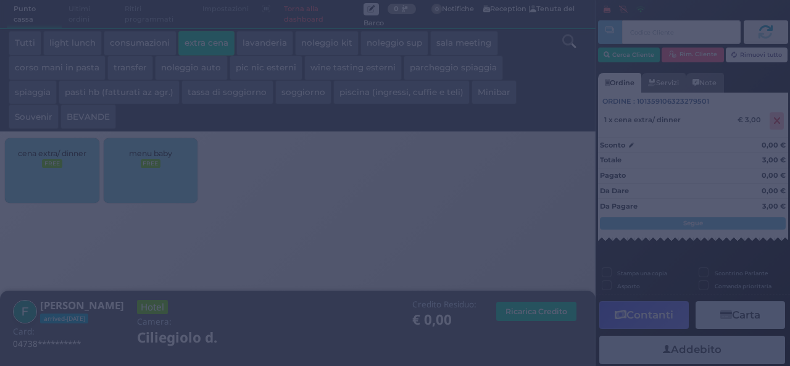
click at [338, 213] on div at bounding box center [395, 183] width 790 height 366
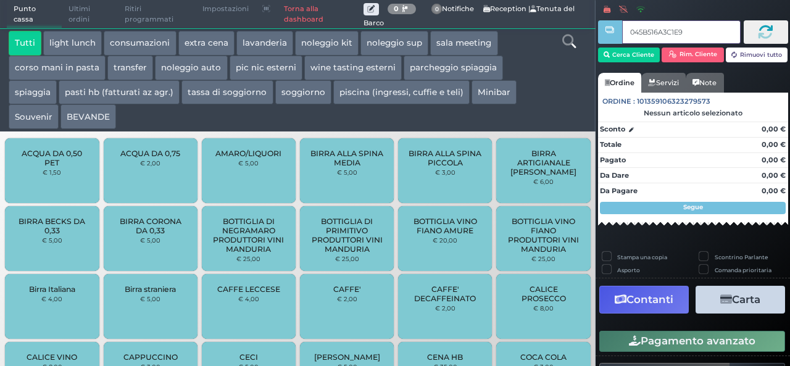
type input "045B516A3C1E90"
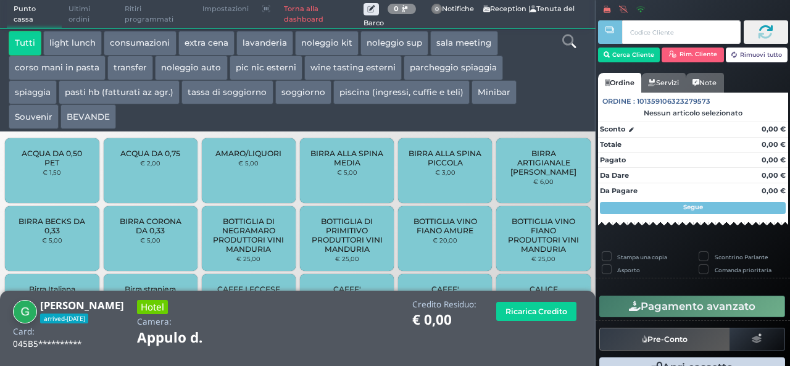
click at [210, 41] on button "extra cena" at bounding box center [206, 43] width 56 height 25
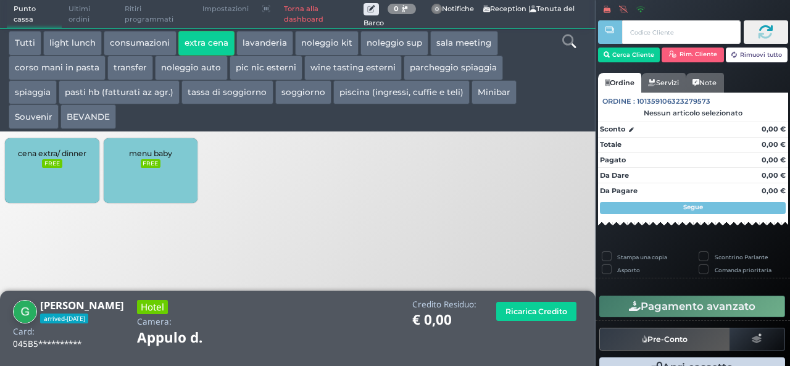
click at [53, 178] on div "cena extra/ dinner FREE" at bounding box center [52, 170] width 94 height 65
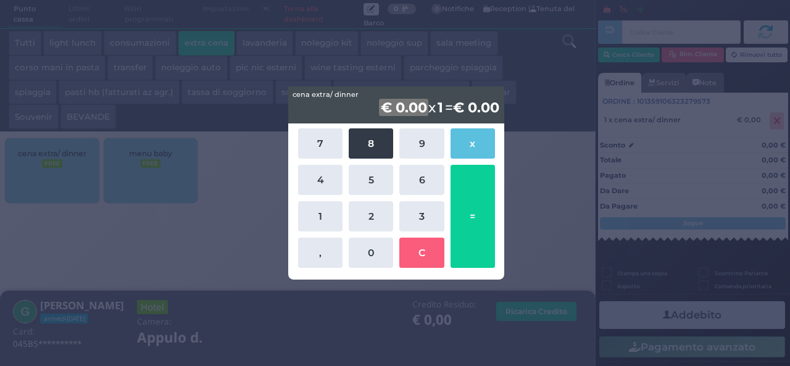
click at [370, 146] on button "8" at bounding box center [370, 143] width 44 height 30
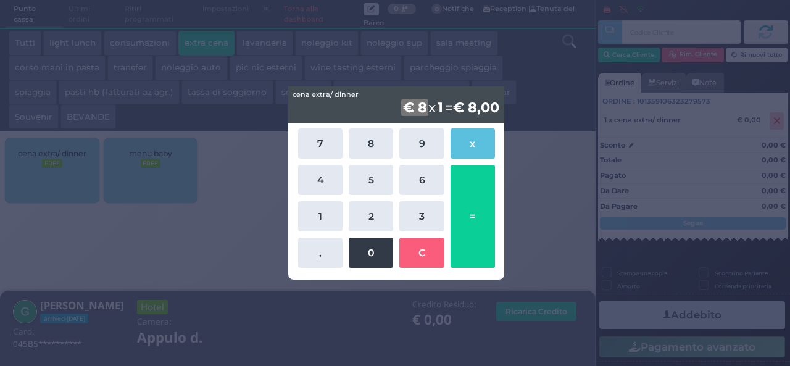
click at [370, 253] on button "0" at bounding box center [370, 252] width 44 height 30
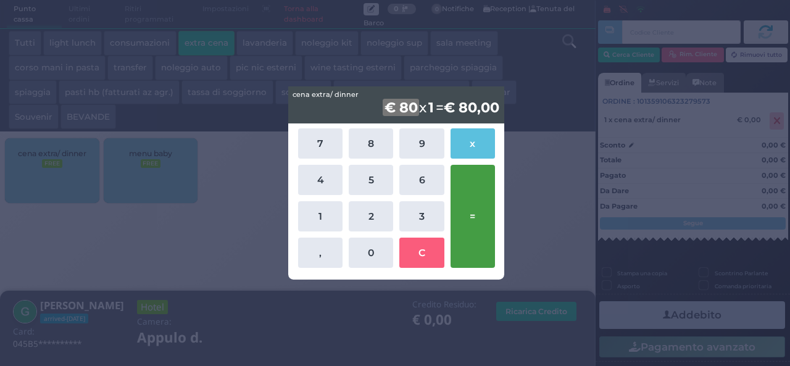
click at [481, 215] on button "=" at bounding box center [472, 216] width 44 height 103
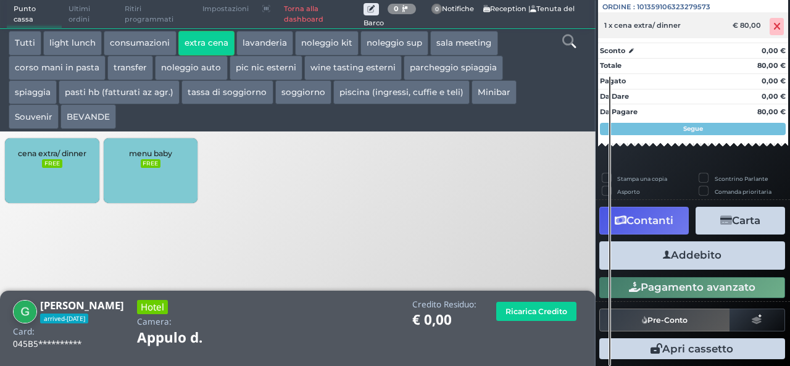
scroll to position [136, 0]
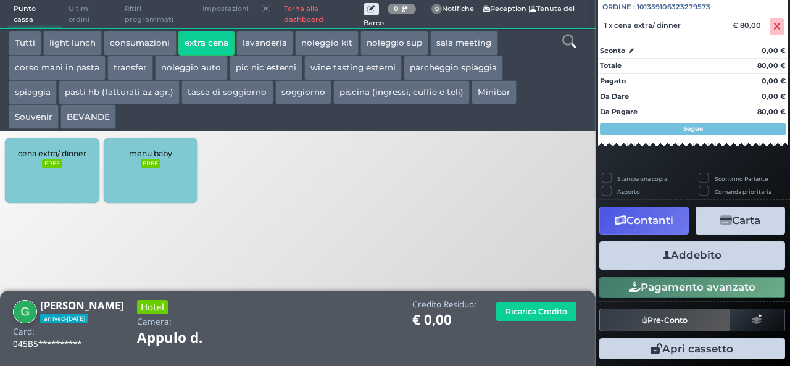
click at [697, 258] on button "Addebito" at bounding box center [692, 255] width 186 height 28
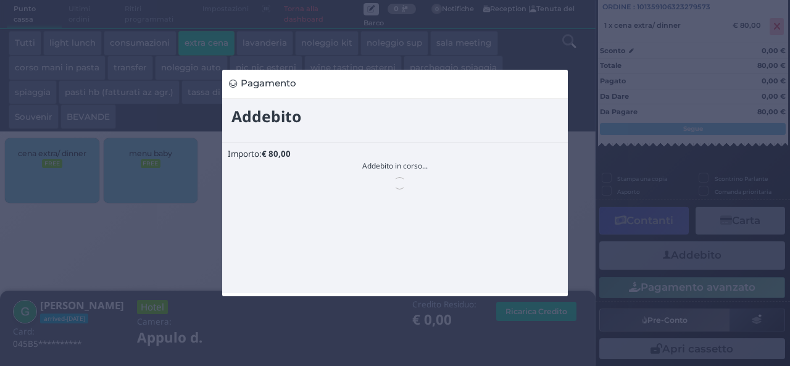
scroll to position [0, 0]
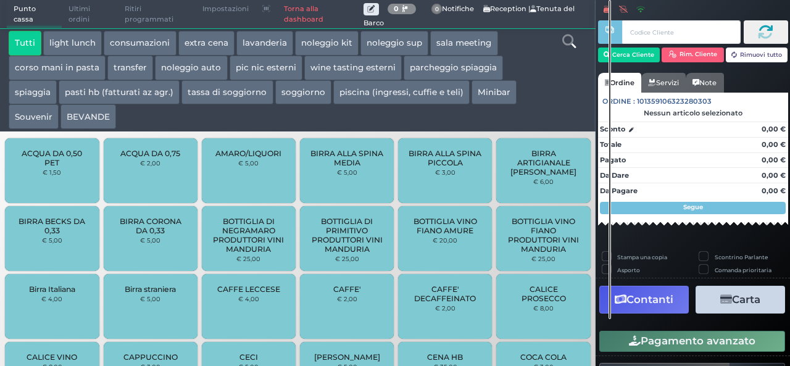
click at [714, 258] on label "Scontrino Parlante" at bounding box center [740, 257] width 53 height 8
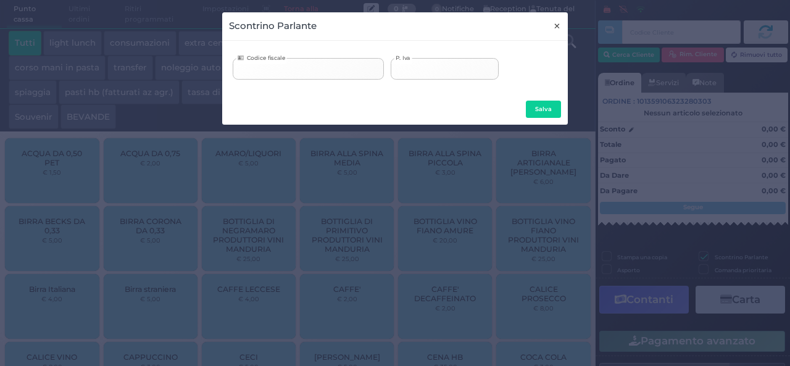
click at [551, 25] on button "×" at bounding box center [557, 26] width 22 height 28
checkbox input "false"
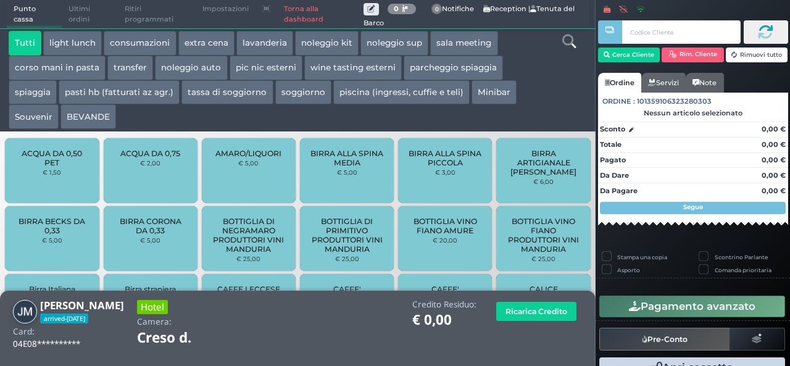
click at [189, 46] on button "extra cena" at bounding box center [206, 43] width 56 height 25
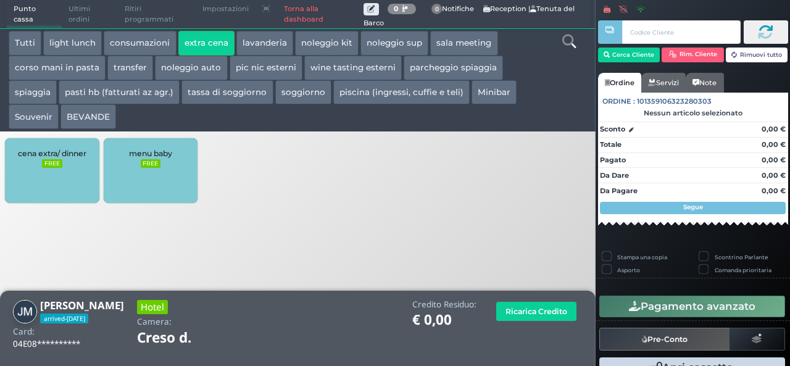
click at [68, 171] on div "cena extra/ dinner FREE" at bounding box center [52, 170] width 94 height 65
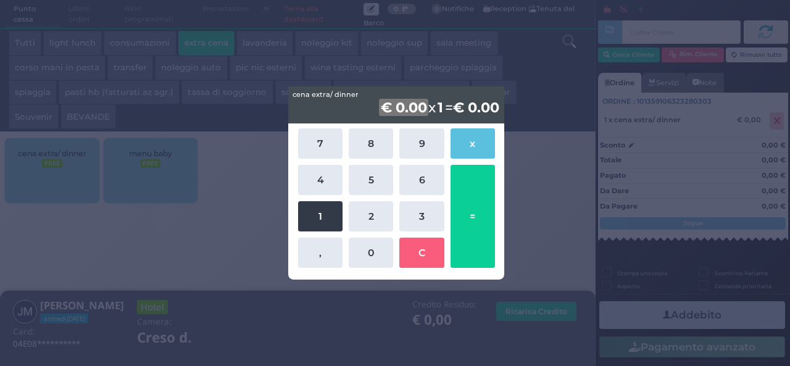
click at [312, 213] on button "1" at bounding box center [320, 216] width 44 height 30
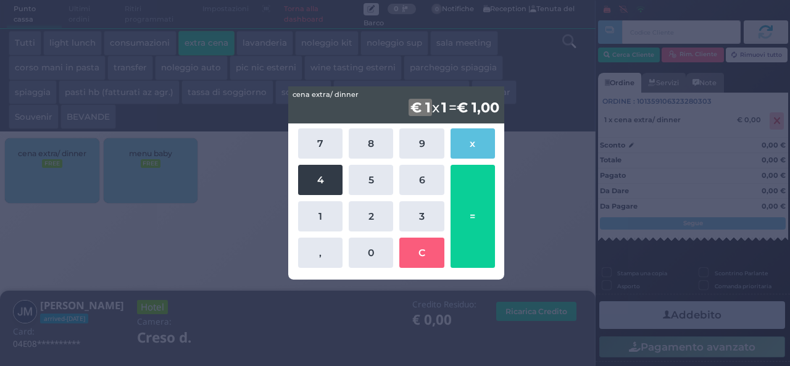
click at [308, 189] on button "4" at bounding box center [320, 180] width 44 height 30
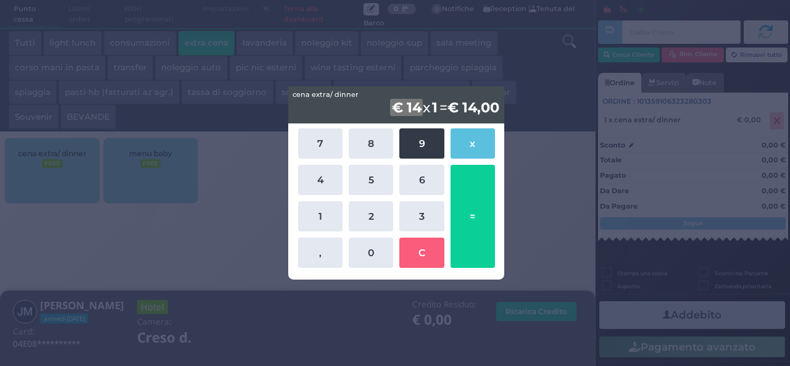
click at [421, 147] on button "9" at bounding box center [421, 143] width 44 height 30
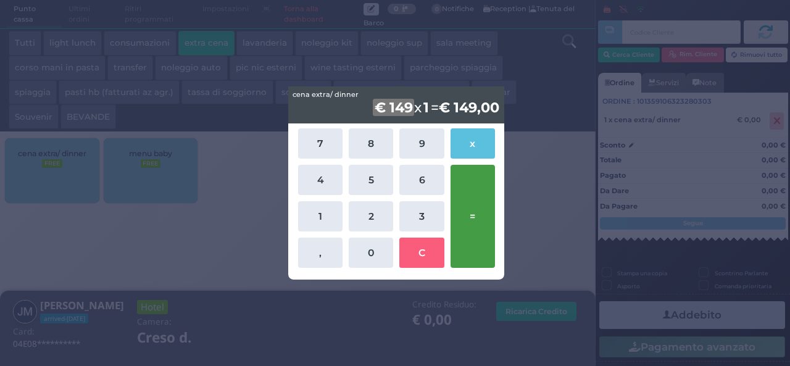
click at [479, 203] on button "=" at bounding box center [472, 216] width 44 height 103
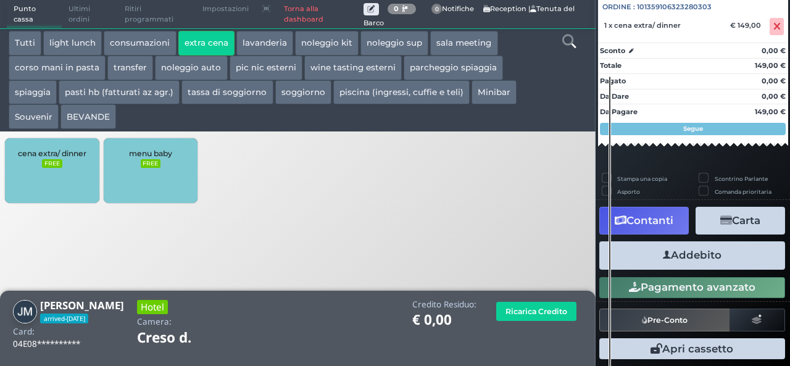
scroll to position [136, 0]
click at [691, 260] on button "Addebito" at bounding box center [692, 255] width 186 height 28
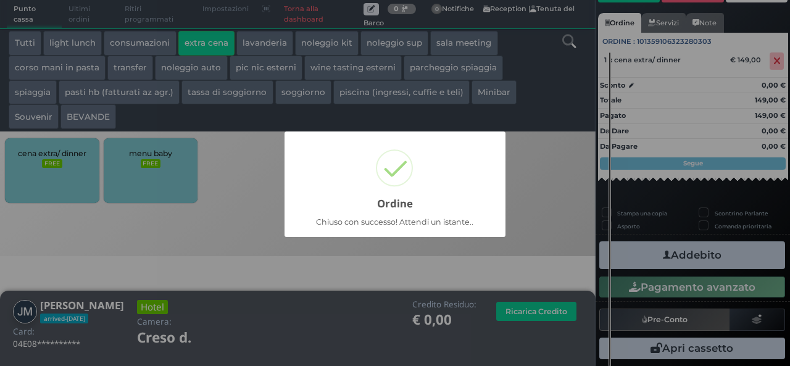
scroll to position [86, 0]
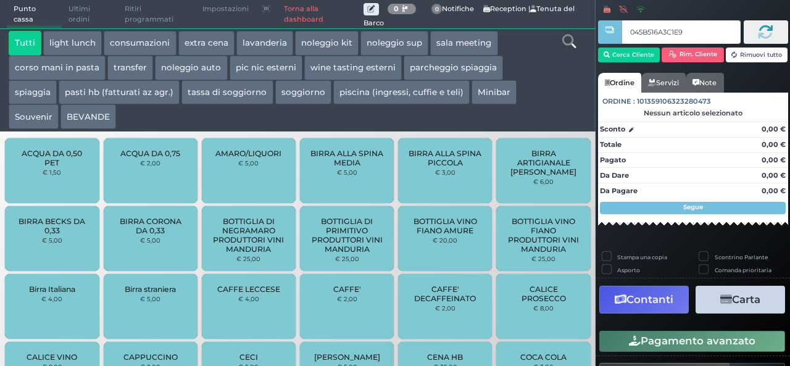
type input "045B516A3C1E90"
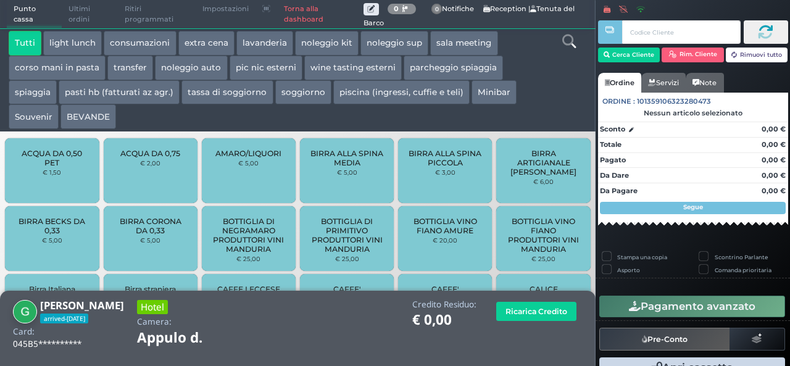
click at [214, 47] on button "extra cena" at bounding box center [206, 43] width 56 height 25
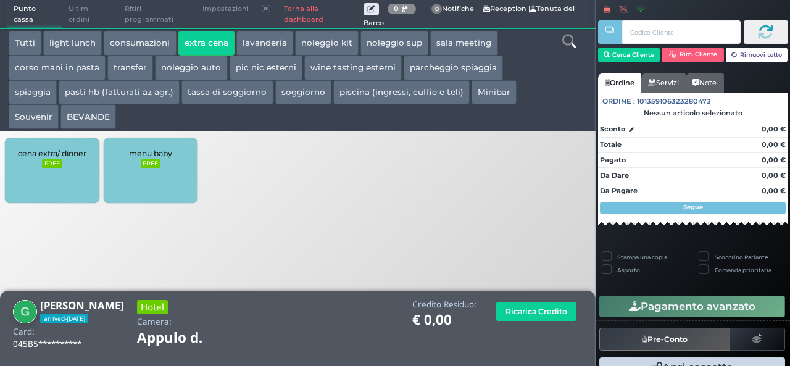
click at [34, 189] on div "cena extra/ dinner FREE" at bounding box center [52, 170] width 94 height 65
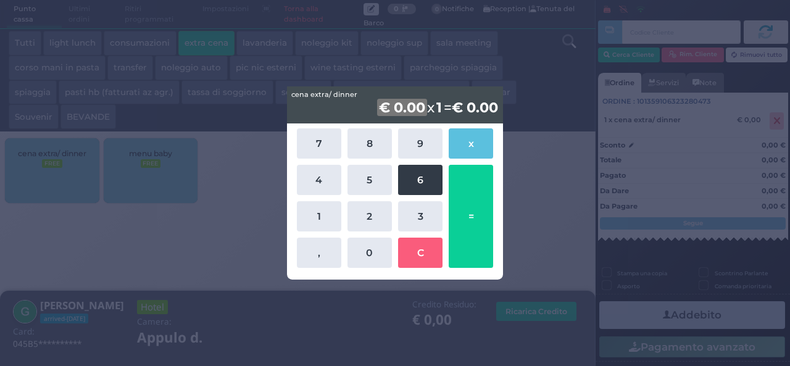
click at [417, 173] on button "6" at bounding box center [420, 180] width 44 height 30
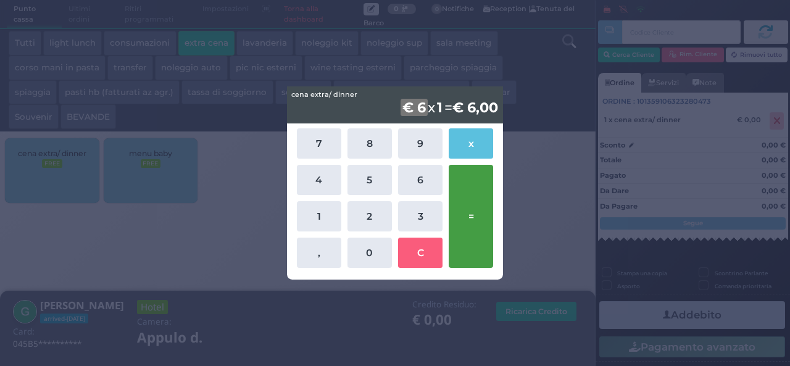
click at [466, 208] on button "=" at bounding box center [470, 216] width 44 height 103
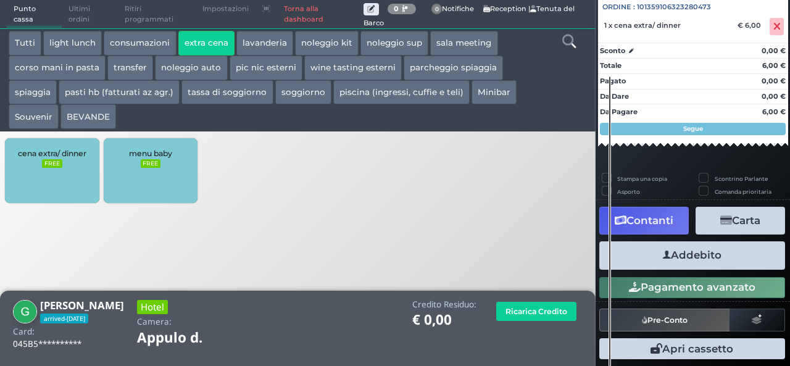
scroll to position [136, 0]
click at [696, 258] on button "Addebito" at bounding box center [692, 255] width 186 height 28
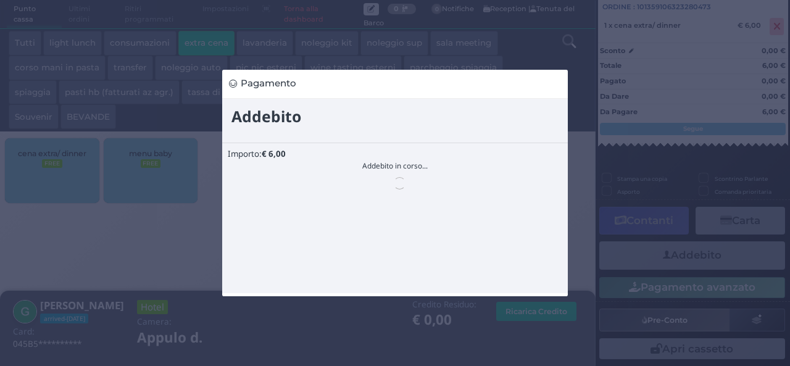
scroll to position [0, 0]
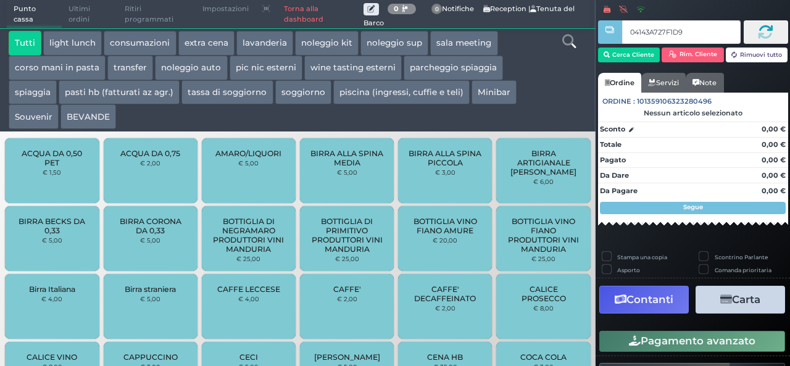
type input "04143A727F1D95"
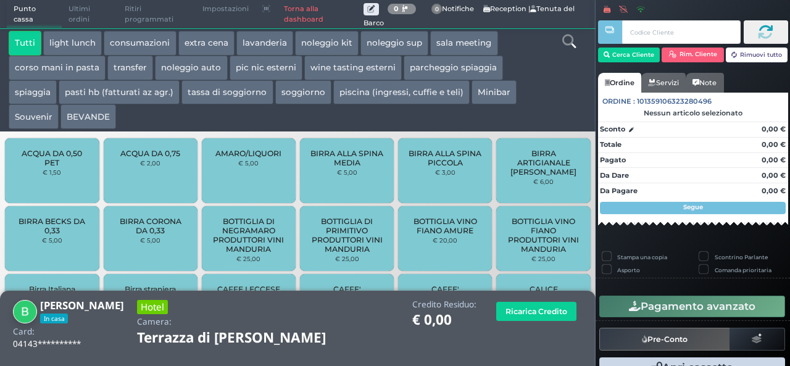
click at [218, 43] on button "extra cena" at bounding box center [206, 43] width 56 height 25
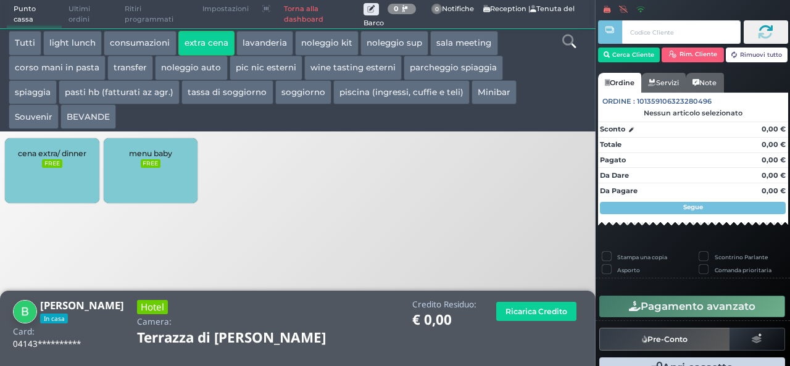
click at [35, 175] on div "cena extra/ dinner FREE" at bounding box center [52, 170] width 94 height 65
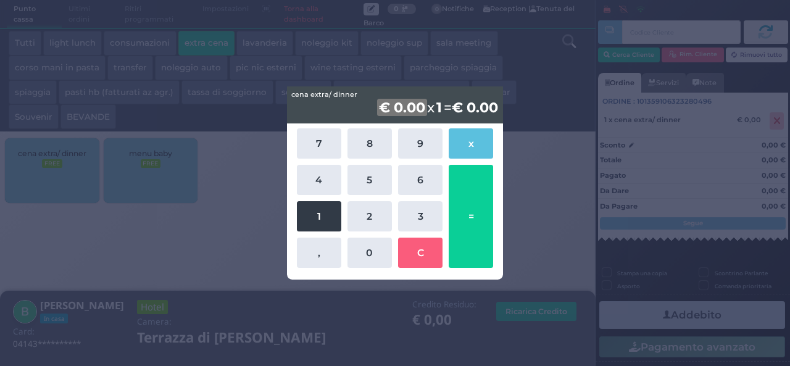
click at [329, 211] on button "1" at bounding box center [319, 216] width 44 height 30
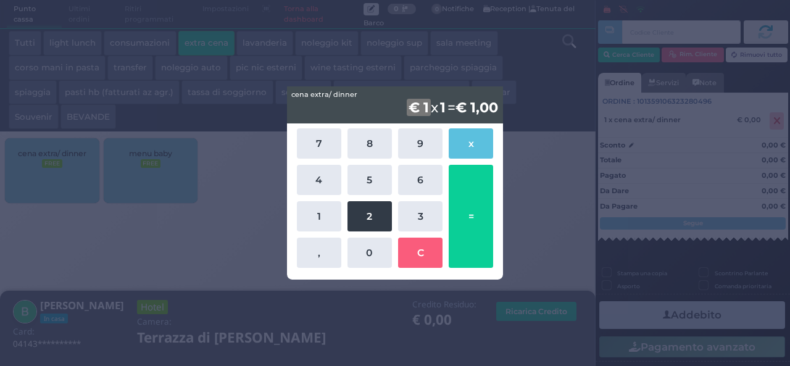
click at [366, 213] on button "2" at bounding box center [369, 216] width 44 height 30
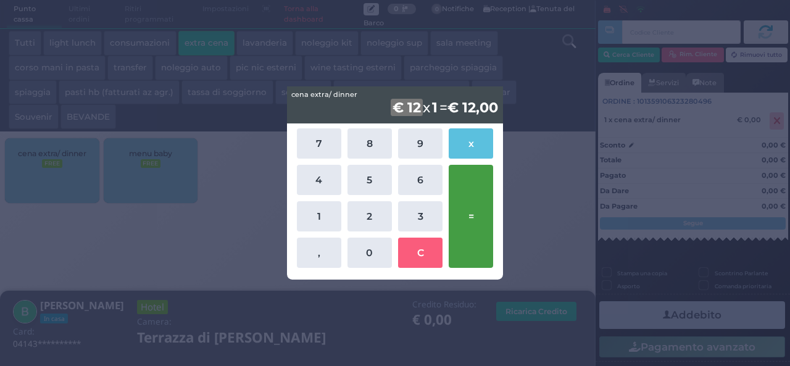
click at [475, 210] on button "=" at bounding box center [470, 216] width 44 height 103
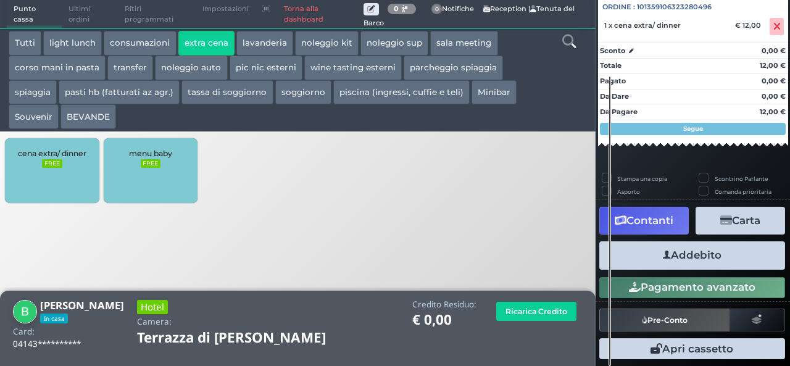
scroll to position [136, 0]
click at [706, 258] on button "Addebito" at bounding box center [692, 255] width 186 height 28
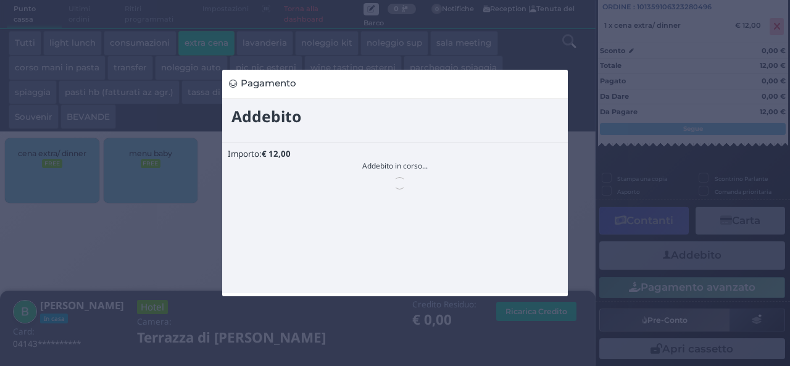
scroll to position [0, 0]
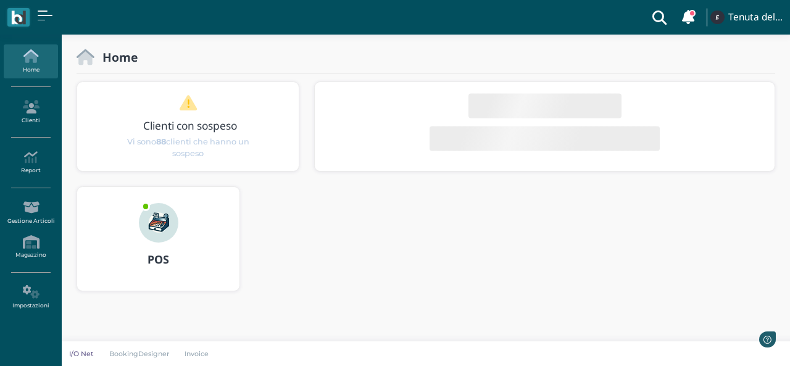
click at [175, 226] on img at bounding box center [158, 222] width 39 height 39
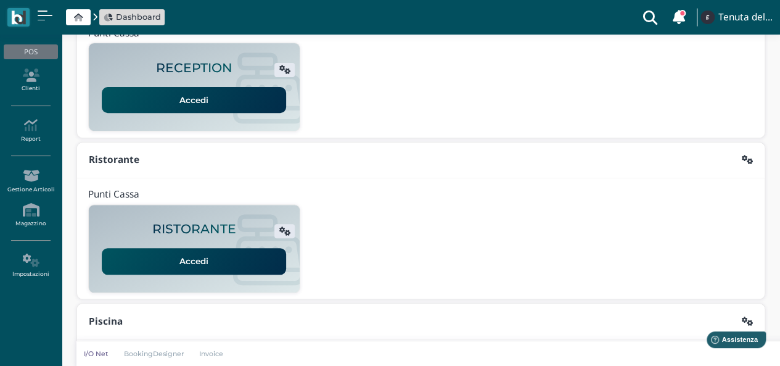
scroll to position [196, 0]
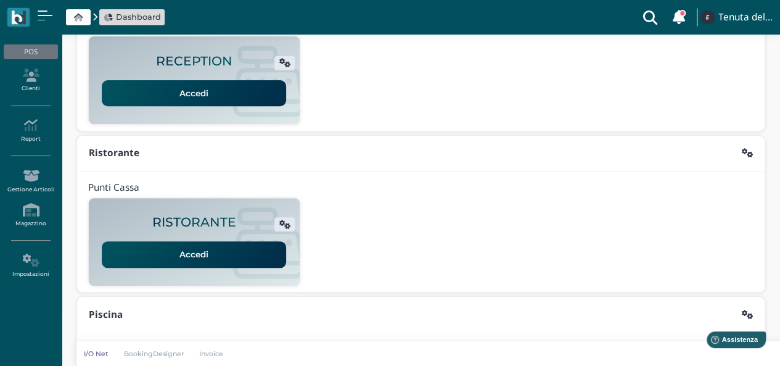
click at [221, 93] on link "Accedi" at bounding box center [194, 93] width 184 height 26
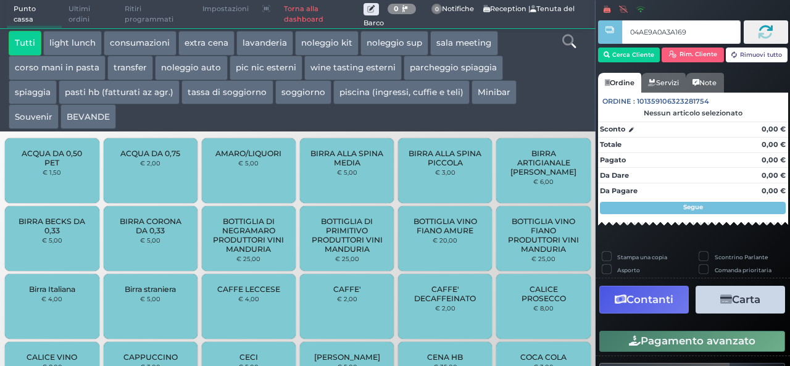
type input "04AE9A0A3A1695"
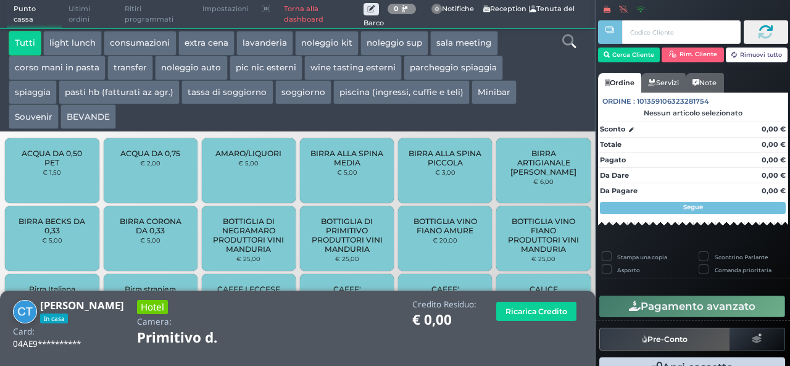
click at [192, 38] on button "extra cena" at bounding box center [206, 43] width 56 height 25
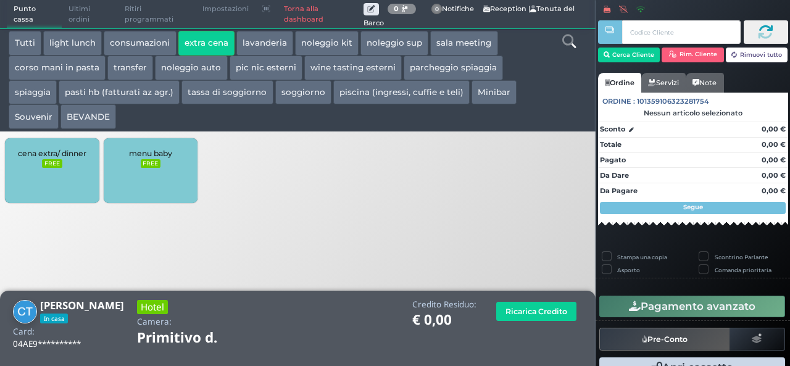
click at [62, 164] on small "FREE" at bounding box center [52, 163] width 20 height 9
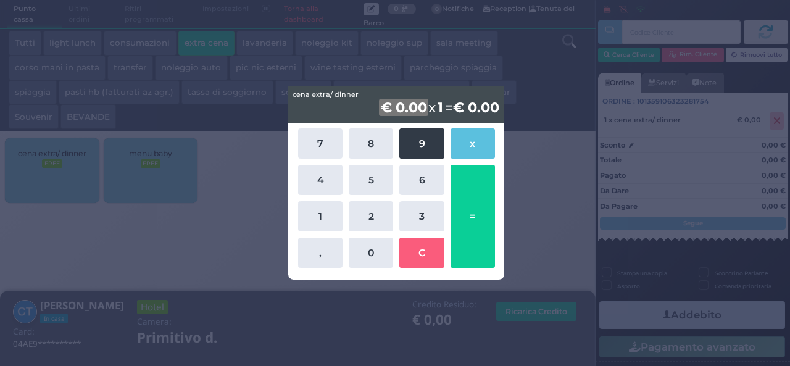
click at [414, 145] on button "9" at bounding box center [421, 143] width 44 height 30
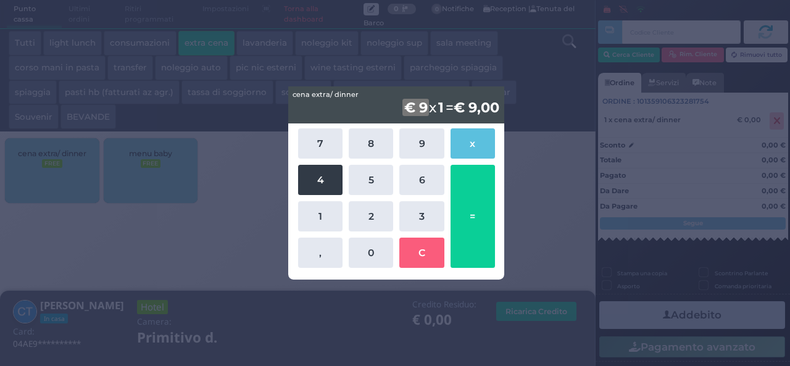
click at [318, 179] on button "4" at bounding box center [320, 180] width 44 height 30
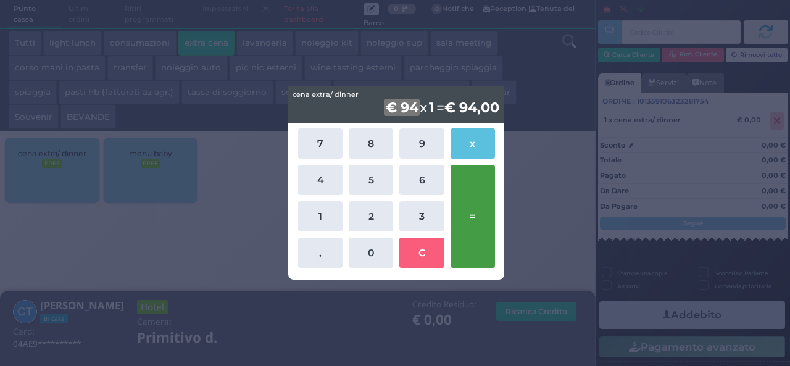
click at [480, 223] on button "=" at bounding box center [472, 216] width 44 height 103
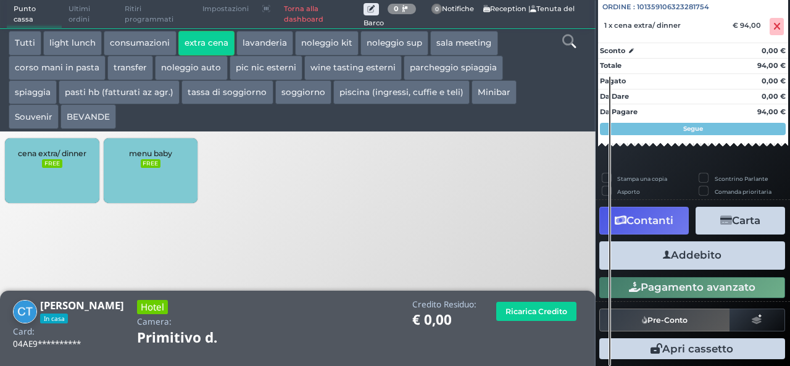
scroll to position [136, 0]
click at [712, 249] on button "Addebito" at bounding box center [692, 255] width 186 height 28
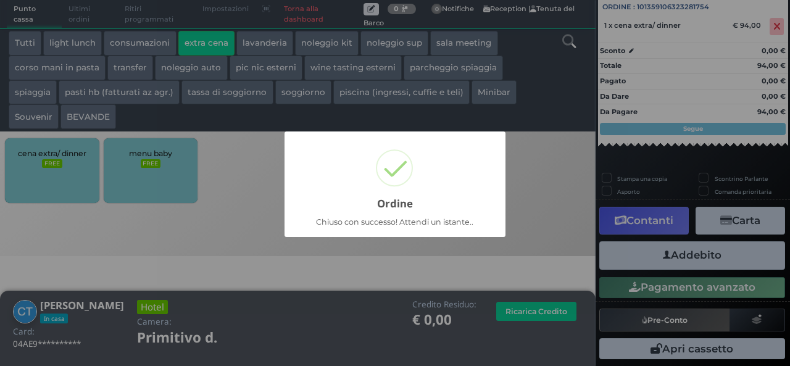
scroll to position [86, 0]
